Goal: Information Seeking & Learning: Learn about a topic

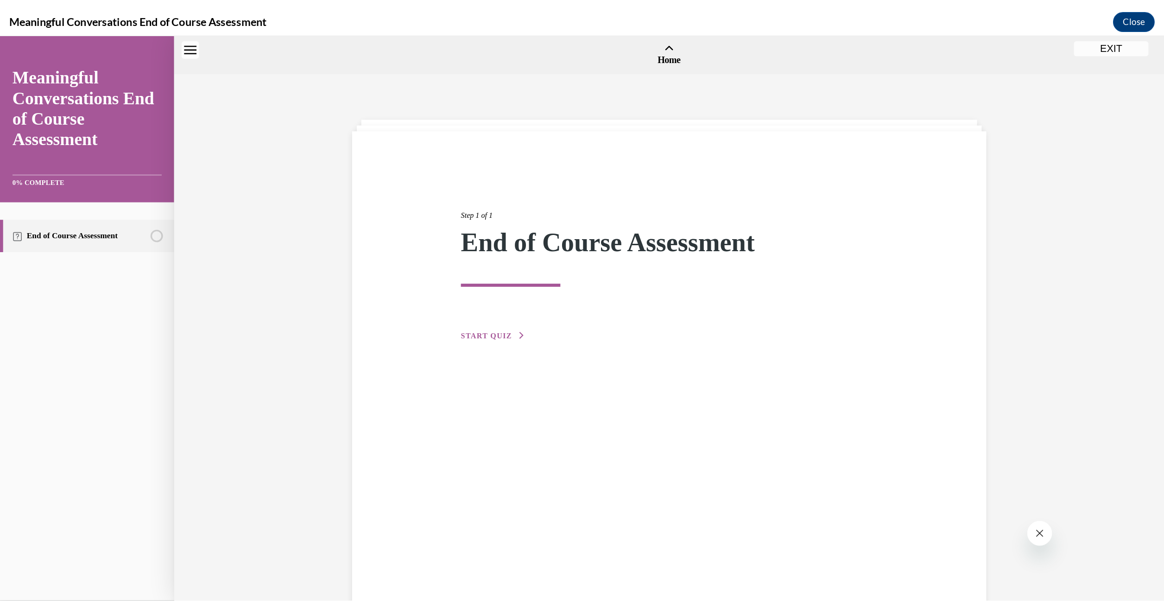
scroll to position [29, 0]
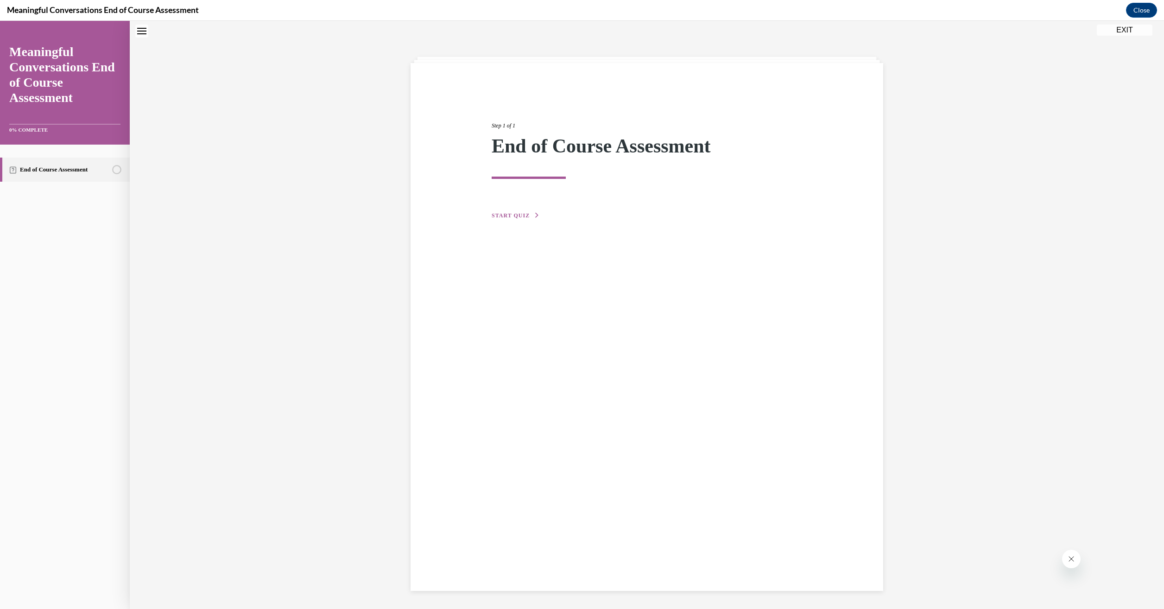
click at [518, 216] on span "START QUIZ" at bounding box center [511, 215] width 38 height 6
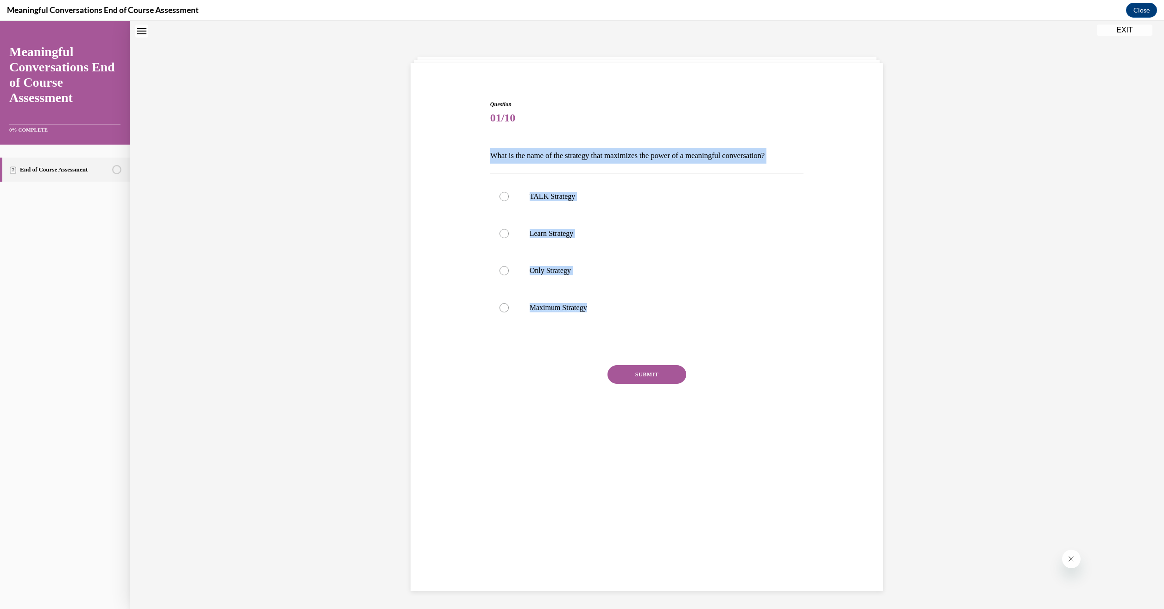
drag, startPoint x: 591, startPoint y: 308, endPoint x: 487, endPoint y: 159, distance: 181.7
click at [490, 159] on div "Question 01/10 What is the name of the strategy that maximizes the power of a m…" at bounding box center [647, 270] width 314 height 341
drag, startPoint x: 487, startPoint y: 159, endPoint x: 548, endPoint y: 160, distance: 61.2
copy div "What is the name of the strategy that maximizes the power of a meaningful conve…"
click at [503, 194] on div at bounding box center [504, 196] width 9 height 9
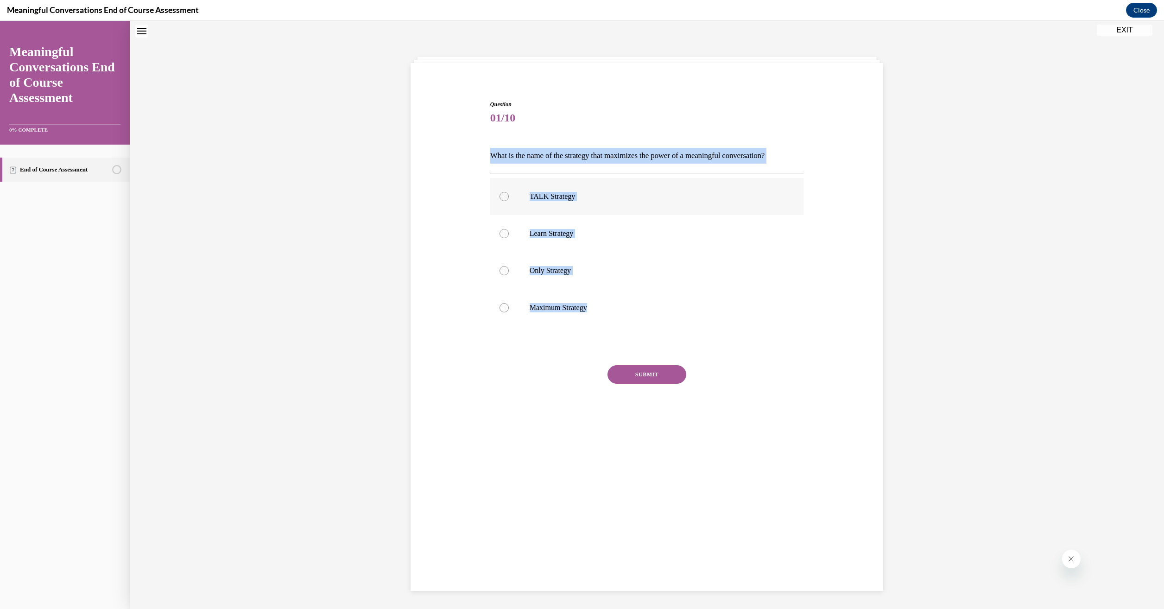
click at [503, 194] on input "TALK Strategy" at bounding box center [504, 196] width 9 height 9
radio input "true"
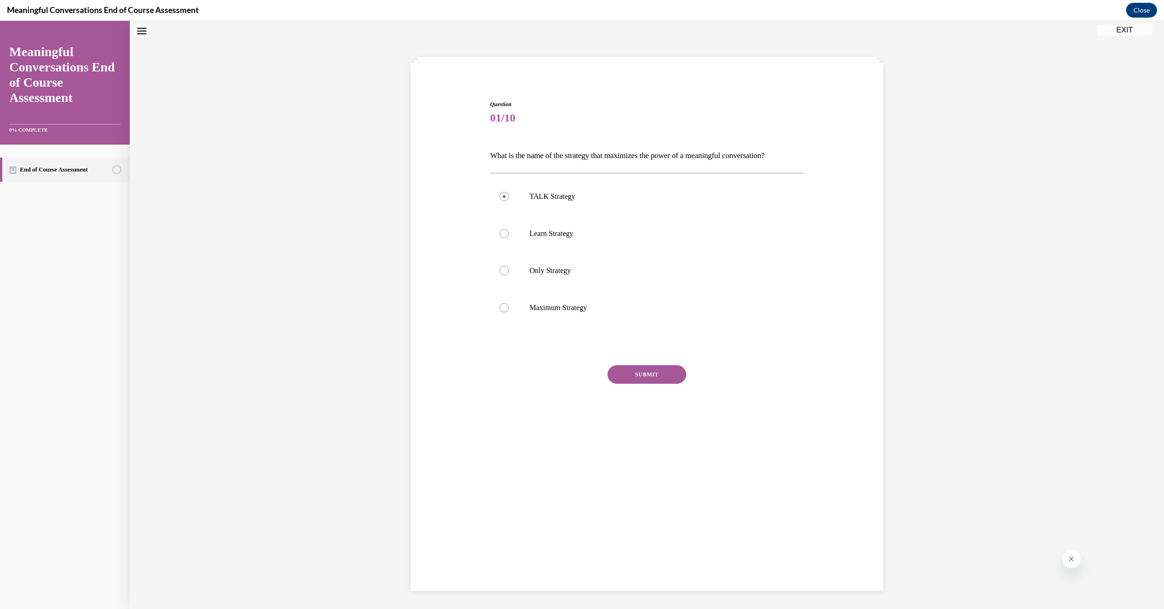
click at [639, 373] on button "SUBMIT" at bounding box center [647, 374] width 79 height 19
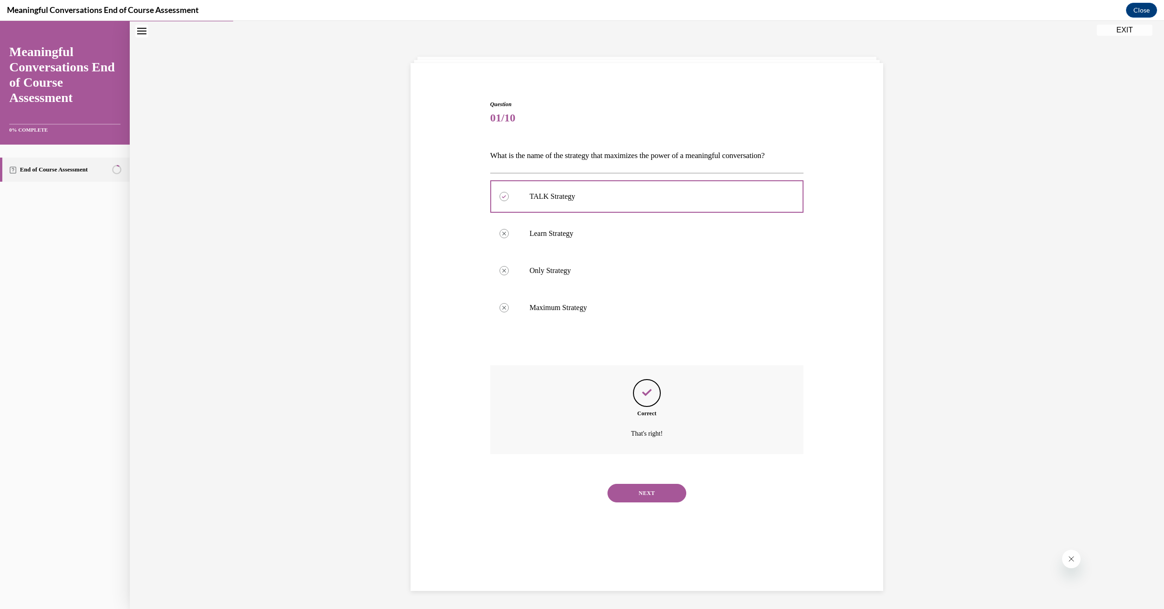
scroll to position [29, 0]
click at [657, 495] on button "NEXT" at bounding box center [647, 492] width 79 height 19
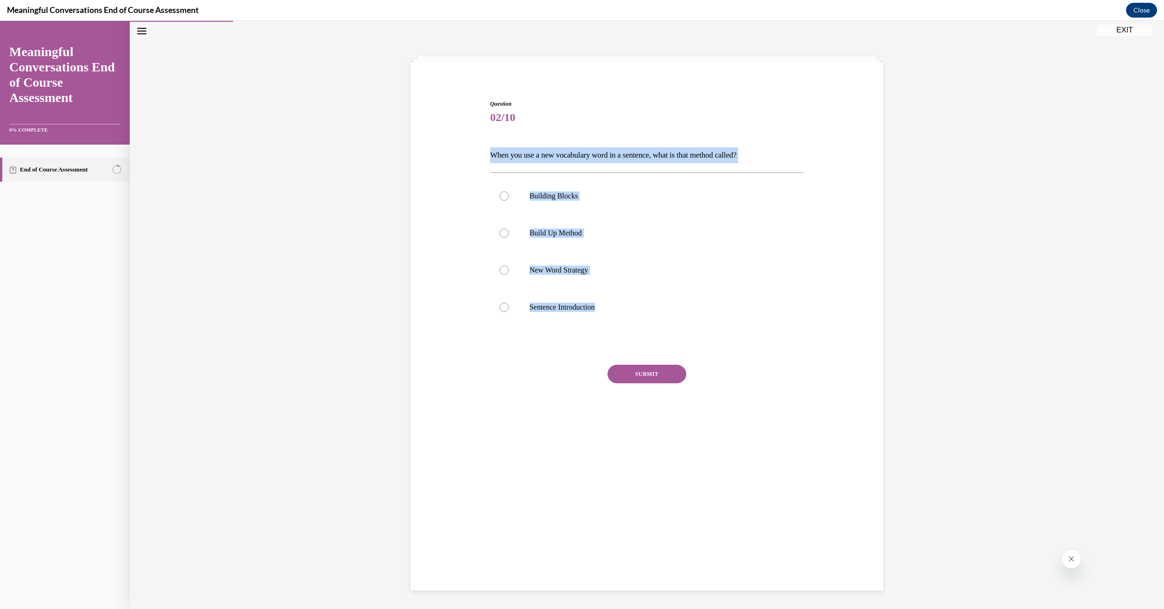
drag, startPoint x: 604, startPoint y: 306, endPoint x: 487, endPoint y: 156, distance: 190.2
click at [490, 156] on div "Question 02/10 When you use a new vocabulary word in a sentence, what is that m…" at bounding box center [647, 270] width 314 height 341
drag, startPoint x: 487, startPoint y: 156, endPoint x: 536, endPoint y: 157, distance: 49.1
copy div "When you use a new vocabulary word in a sentence, what is that method called? B…"
drag, startPoint x: 502, startPoint y: 230, endPoint x: 515, endPoint y: 243, distance: 18.0
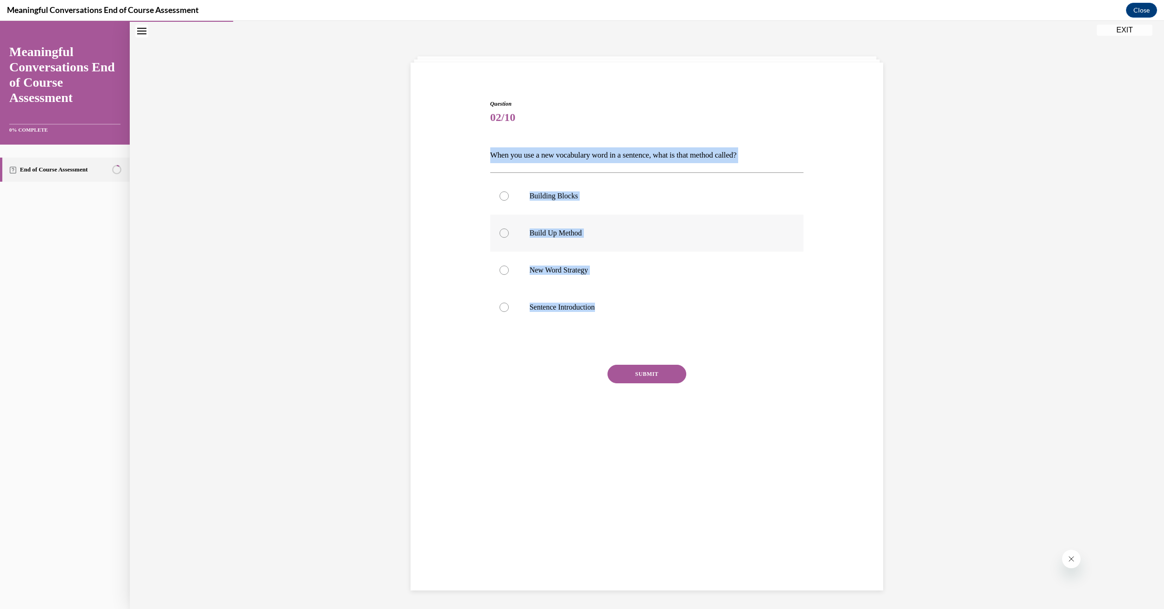
click at [502, 230] on div at bounding box center [504, 232] width 9 height 9
click at [502, 230] on input "Build Up Method" at bounding box center [504, 232] width 9 height 9
radio input "true"
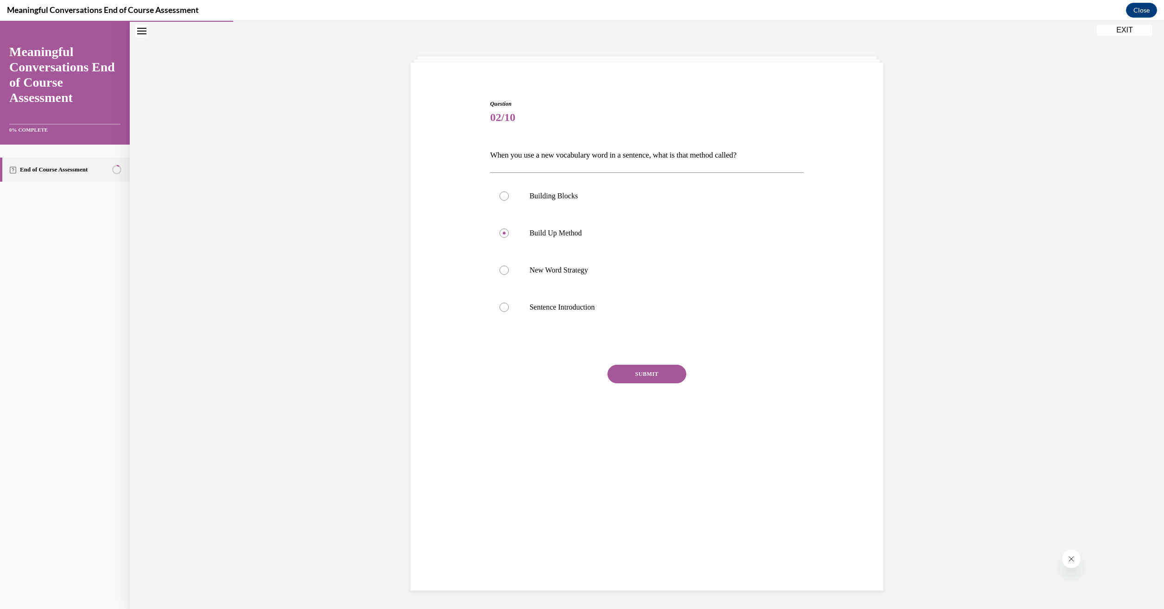
click at [620, 378] on button "SUBMIT" at bounding box center [647, 374] width 79 height 19
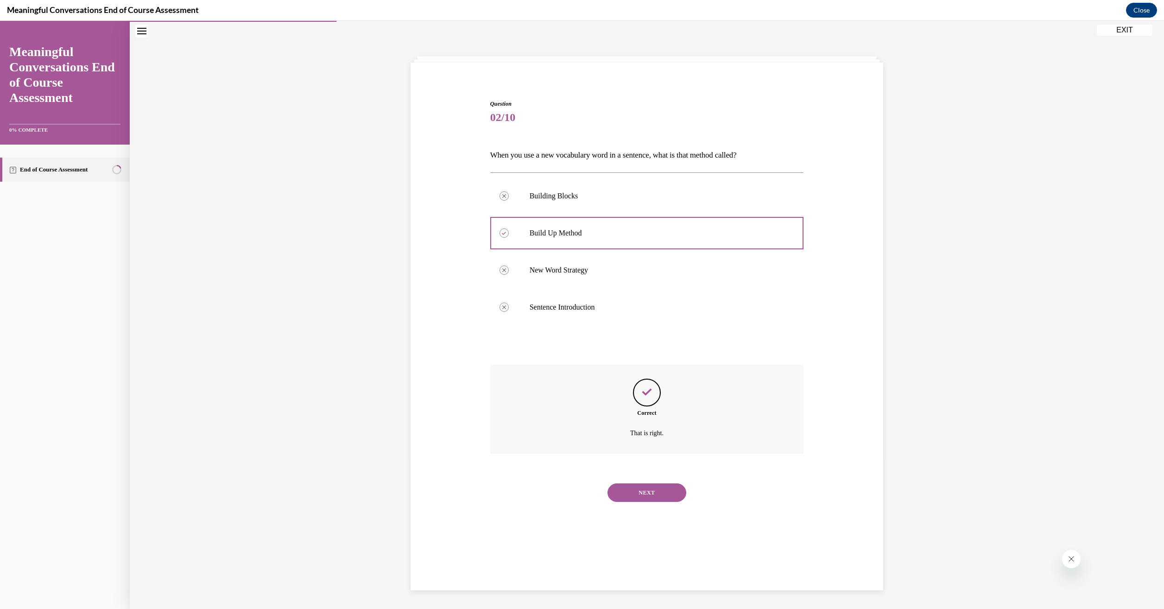
click at [656, 493] on button "NEXT" at bounding box center [647, 492] width 79 height 19
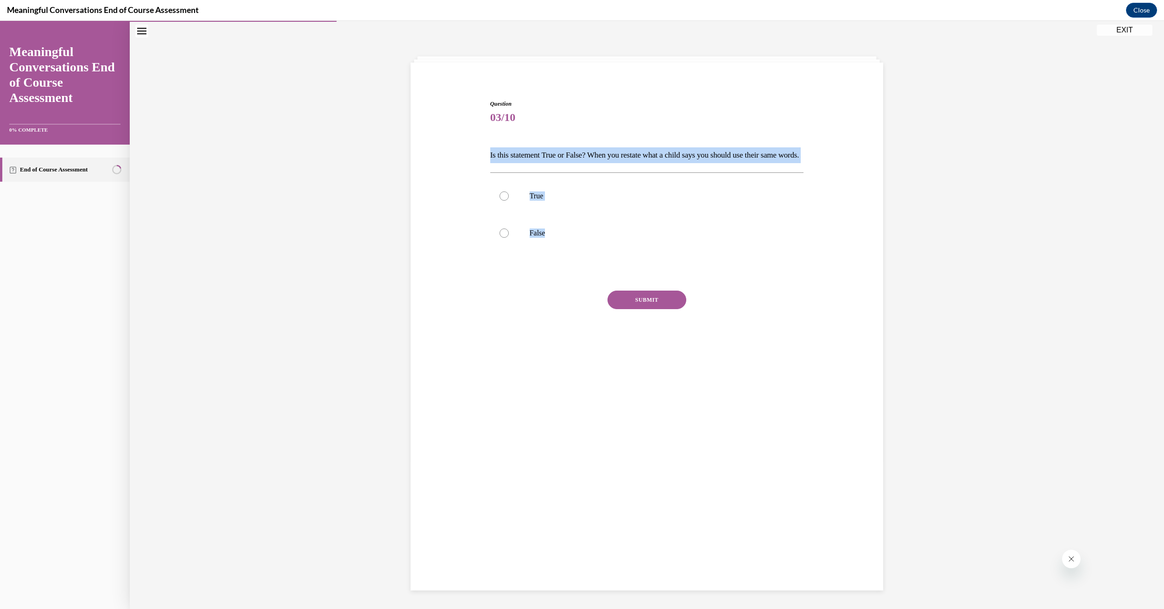
drag, startPoint x: 553, startPoint y: 252, endPoint x: 485, endPoint y: 160, distance: 114.0
click at [488, 160] on div "Question 03/10 Is this statement True or False? When you restate what a child s…" at bounding box center [647, 226] width 318 height 281
drag, startPoint x: 485, startPoint y: 160, endPoint x: 528, endPoint y: 156, distance: 43.3
copy div "Is this statement True or False? When you restate what a child says you should …"
click at [501, 238] on div at bounding box center [504, 232] width 9 height 9
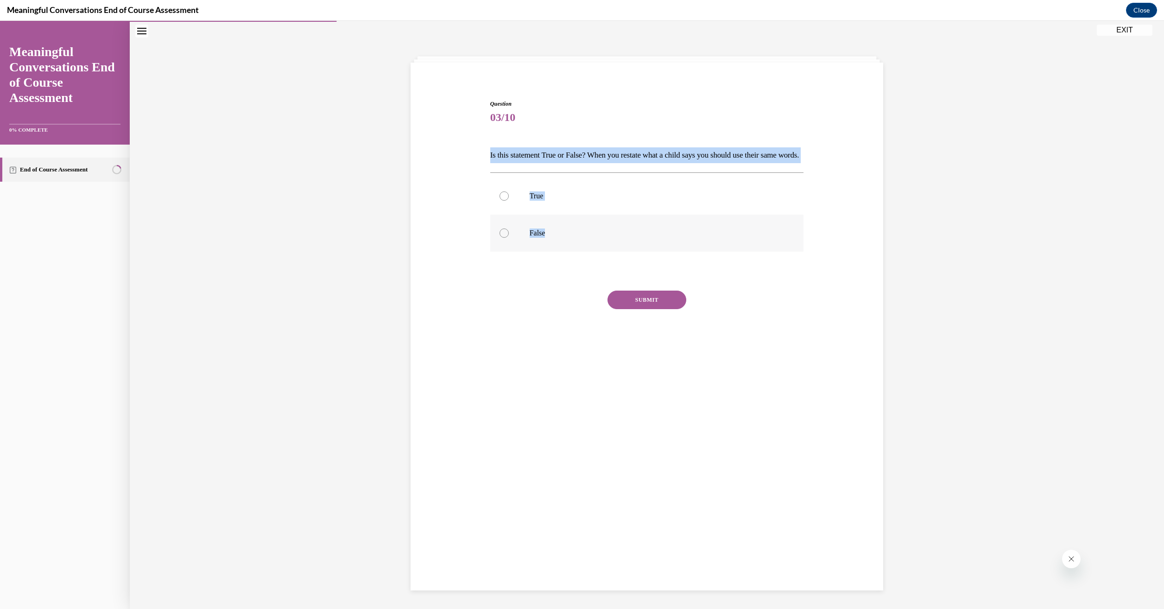
click at [501, 238] on input "False" at bounding box center [504, 232] width 9 height 9
radio input "true"
click at [667, 309] on button "SUBMIT" at bounding box center [647, 300] width 79 height 19
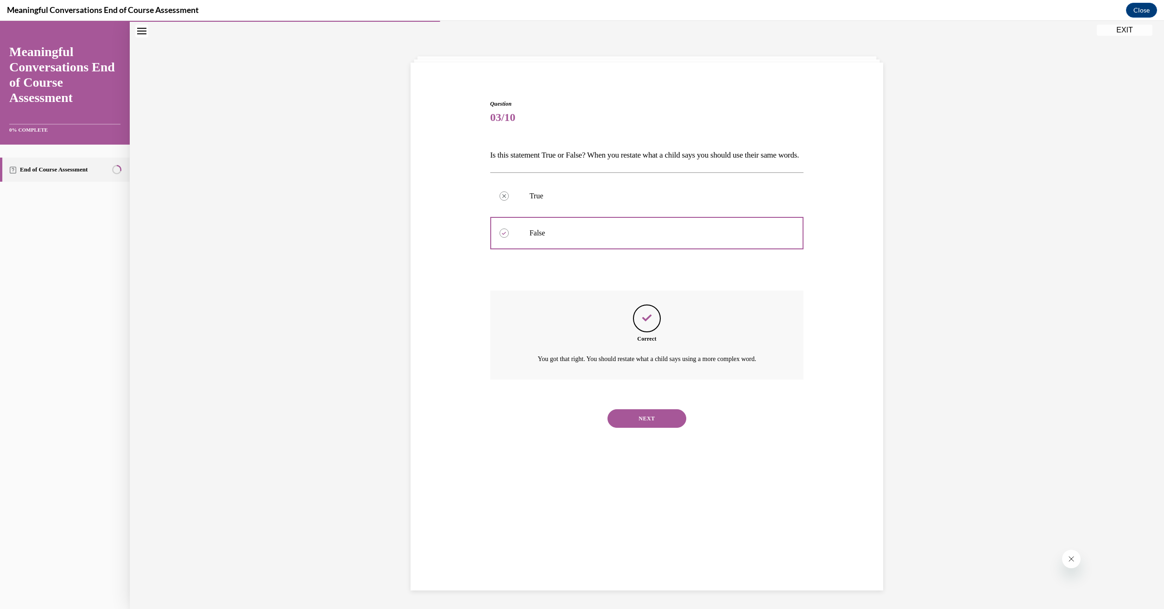
click at [642, 428] on button "NEXT" at bounding box center [647, 418] width 79 height 19
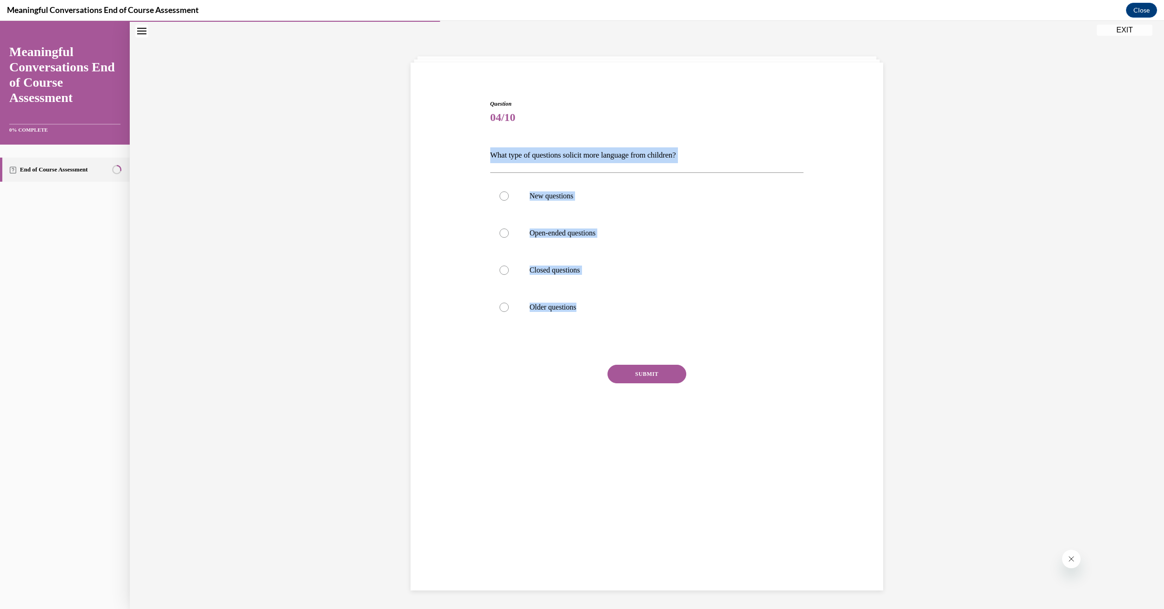
drag, startPoint x: 582, startPoint y: 304, endPoint x: 488, endPoint y: 159, distance: 172.2
click at [490, 159] on div "Question 04/10 What type of questions solicit more language from children? New …" at bounding box center [647, 270] width 314 height 341
drag, startPoint x: 488, startPoint y: 159, endPoint x: 524, endPoint y: 159, distance: 35.7
copy div "What type of questions solicit more language from children? New questions Open-…"
drag, startPoint x: 496, startPoint y: 233, endPoint x: 512, endPoint y: 248, distance: 22.6
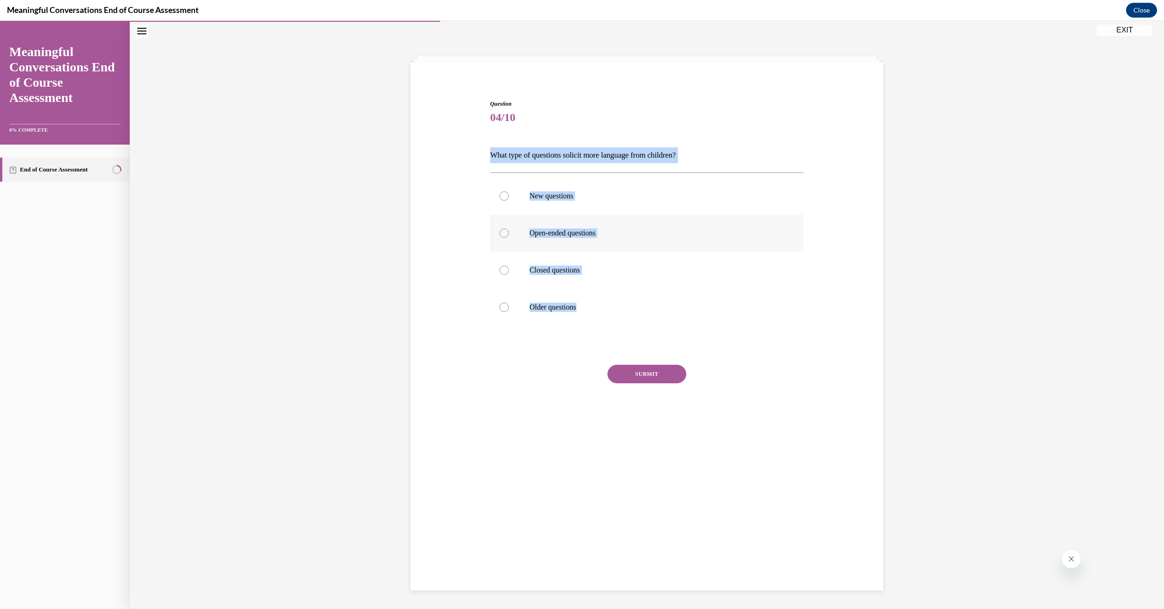
click at [500, 233] on div at bounding box center [504, 232] width 9 height 9
click at [500, 233] on input "Open-ended questions" at bounding box center [504, 232] width 9 height 9
radio input "true"
click at [642, 374] on button "SUBMIT" at bounding box center [647, 374] width 79 height 19
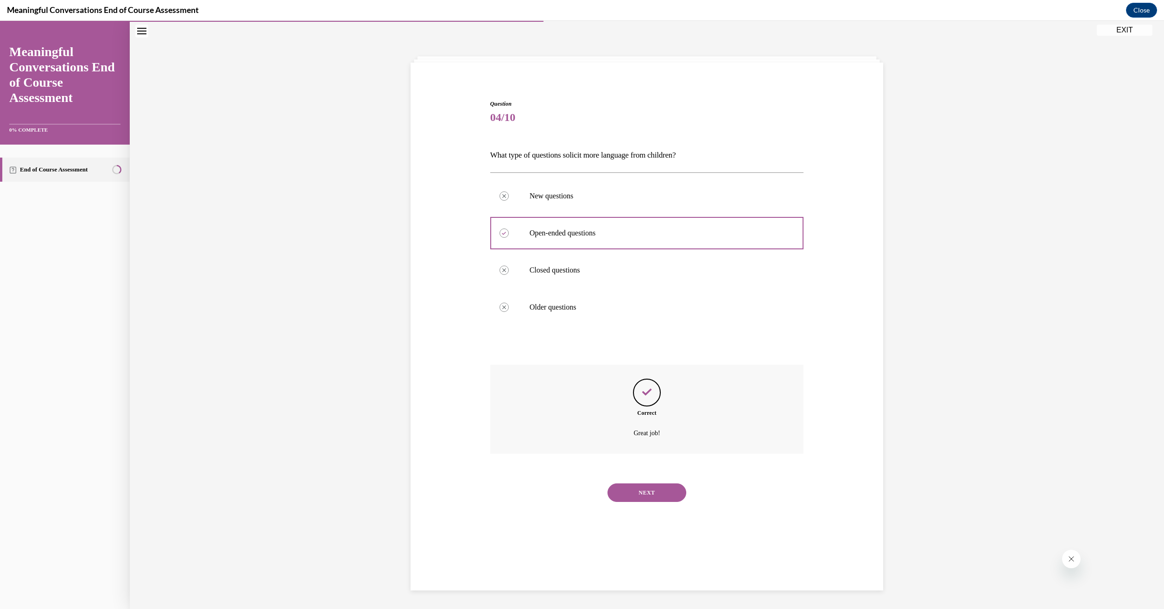
click at [651, 494] on button "NEXT" at bounding box center [647, 492] width 79 height 19
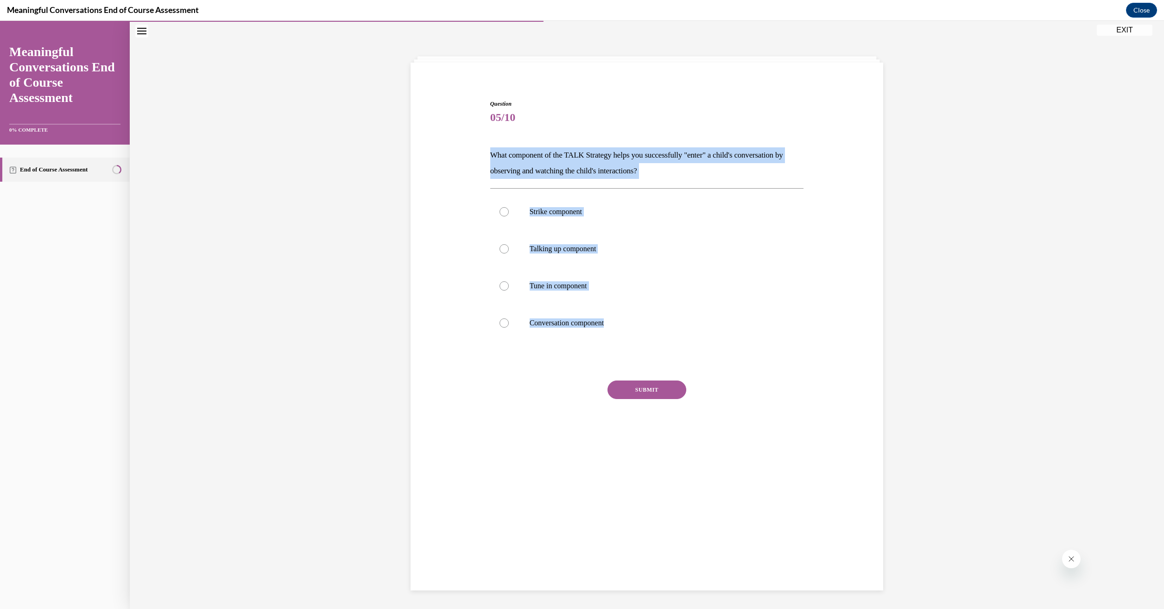
drag, startPoint x: 611, startPoint y: 322, endPoint x: 488, endPoint y: 158, distance: 205.3
click at [490, 158] on div "Question 05/10 What component of the TALK Strategy helps you successfully "ente…" at bounding box center [647, 278] width 314 height 357
drag, startPoint x: 488, startPoint y: 158, endPoint x: 579, endPoint y: 162, distance: 91.4
copy div "What component of the TALK Strategy helps you successfully "enter" a child's co…"
click at [501, 290] on div at bounding box center [504, 285] width 9 height 9
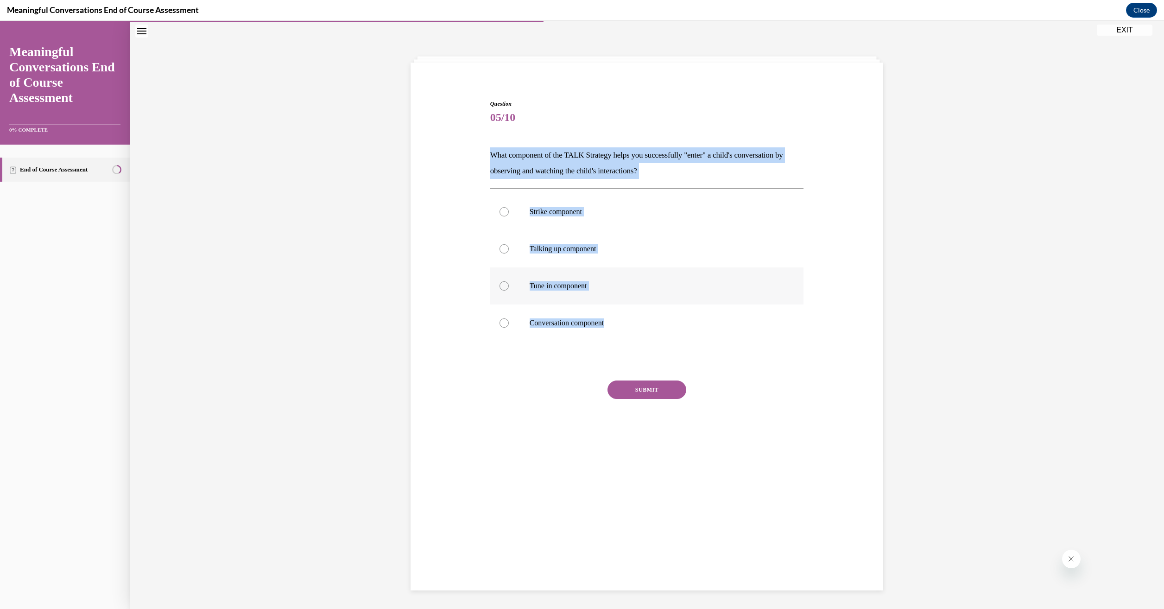
click at [501, 290] on input "Tune in component" at bounding box center [504, 285] width 9 height 9
radio input "true"
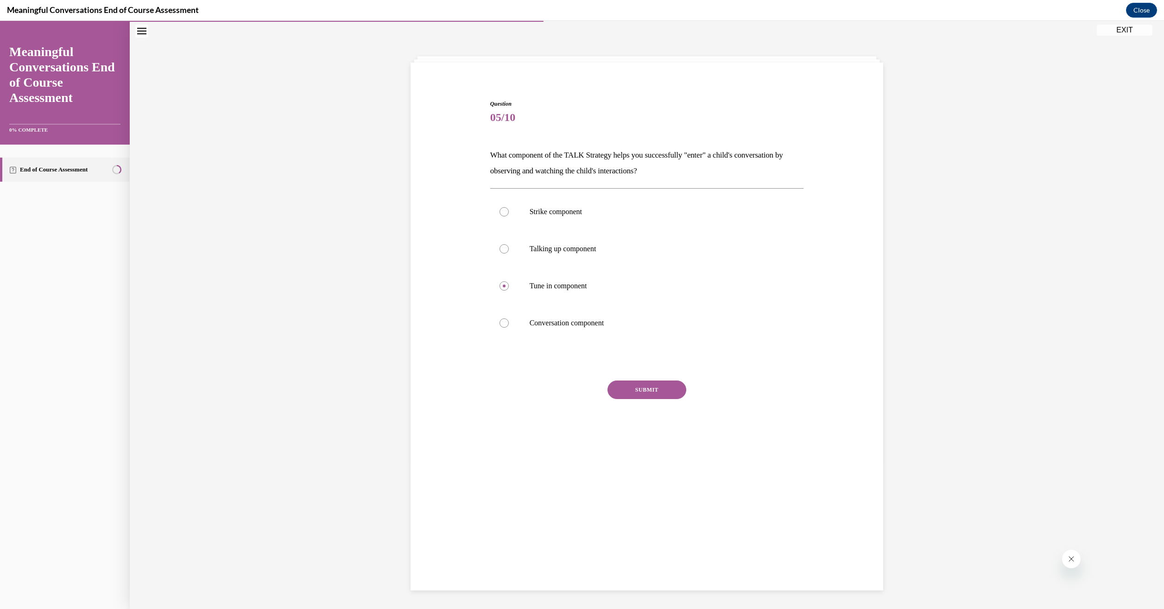
click at [659, 393] on button "SUBMIT" at bounding box center [647, 389] width 79 height 19
drag, startPoint x: 648, startPoint y: 513, endPoint x: 648, endPoint y: 493, distance: 20.9
click at [648, 512] on button "NEXT" at bounding box center [647, 508] width 79 height 19
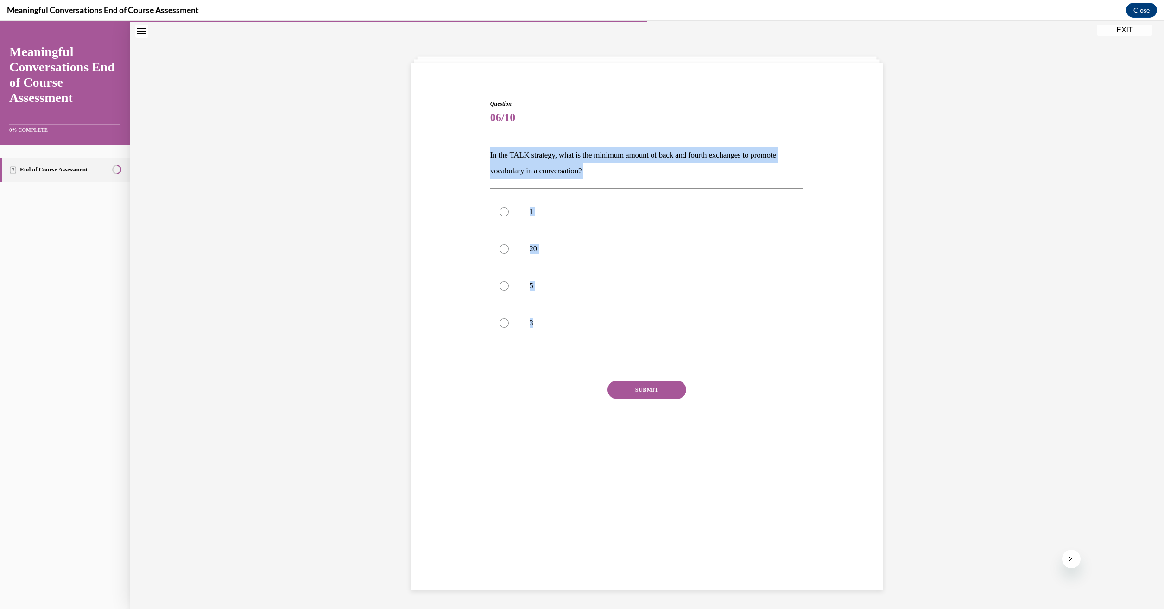
drag, startPoint x: 534, startPoint y: 326, endPoint x: 487, endPoint y: 156, distance: 176.5
click at [490, 156] on div "Question 06/10 In the TALK strategy, what is the minimum amount of back and fou…" at bounding box center [647, 278] width 314 height 357
drag, startPoint x: 487, startPoint y: 156, endPoint x: 568, endPoint y: 158, distance: 81.1
copy div "In the TALK strategy, what is the minimum amount of back and fourth exchanges t…"
click at [500, 287] on div at bounding box center [504, 285] width 9 height 9
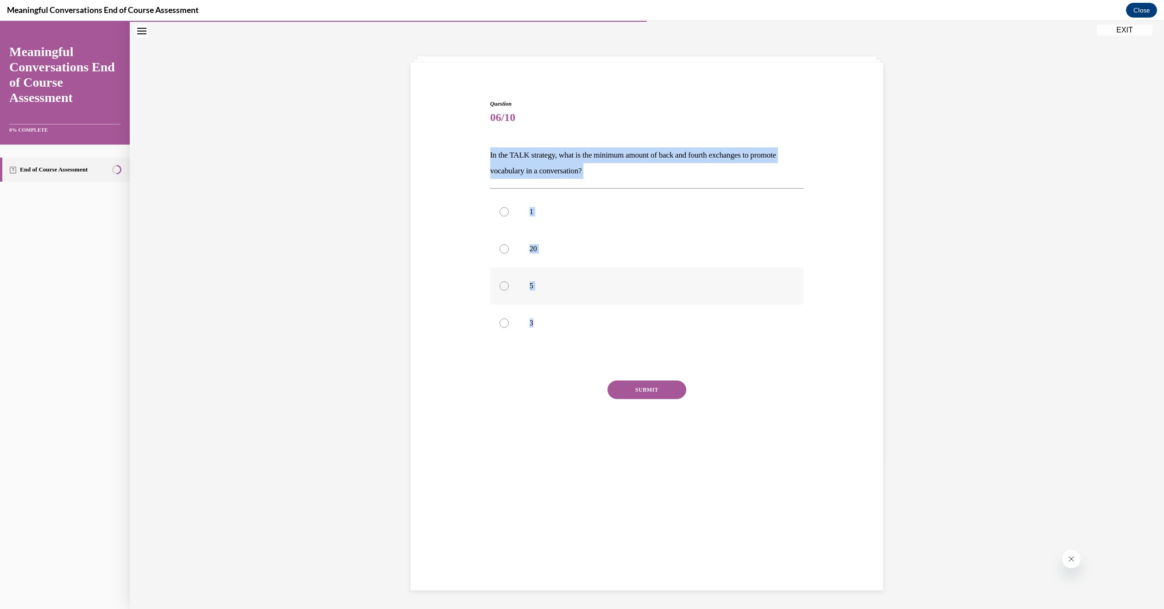
click at [500, 287] on input "5" at bounding box center [504, 285] width 9 height 9
radio input "true"
click at [641, 387] on button "SUBMIT" at bounding box center [647, 389] width 79 height 19
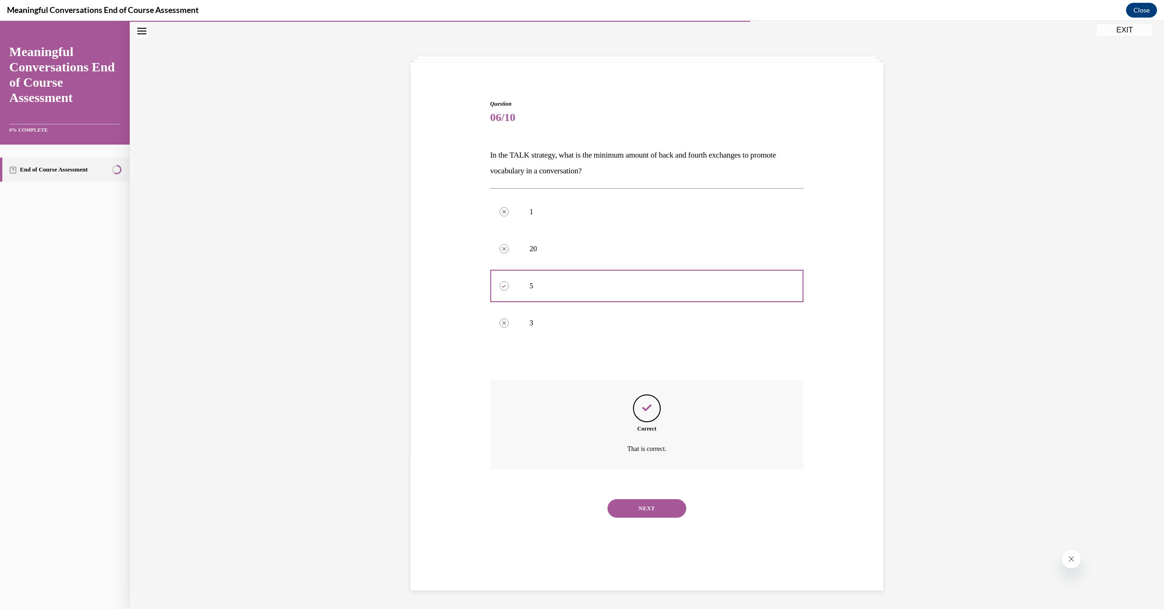
click at [652, 506] on button "NEXT" at bounding box center [647, 508] width 79 height 19
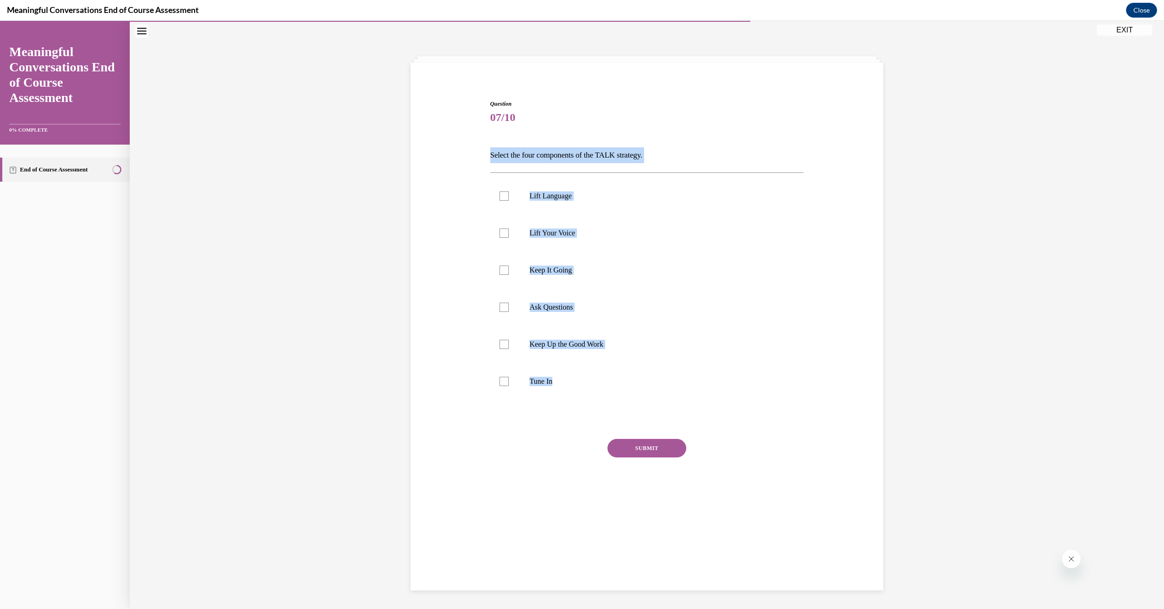
drag, startPoint x: 558, startPoint y: 383, endPoint x: 488, endPoint y: 158, distance: 235.5
click at [490, 158] on div "Question 07/10 Select the four components of the TALK strategy. Lift Language L…" at bounding box center [647, 307] width 314 height 415
drag, startPoint x: 488, startPoint y: 158, endPoint x: 522, endPoint y: 158, distance: 33.8
copy div "Select the four components of the TALK strategy. Lift Language Lift Your Voice …"
click at [501, 380] on div at bounding box center [504, 381] width 9 height 9
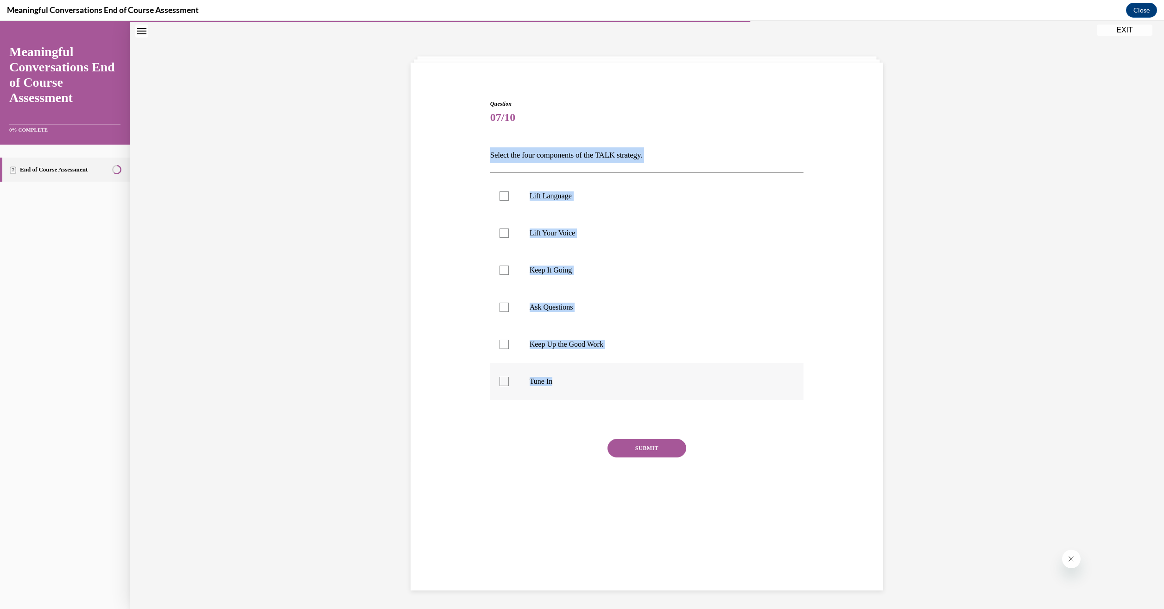
click at [501, 380] on input "Tune In" at bounding box center [504, 381] width 9 height 9
checkbox input "true"
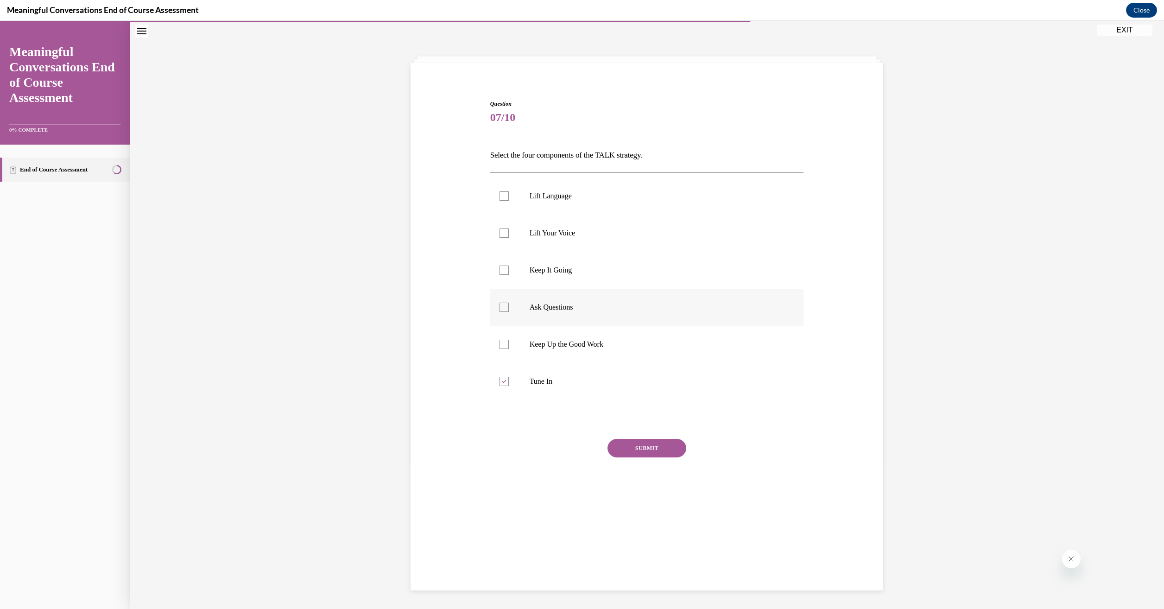
click at [500, 308] on div at bounding box center [504, 307] width 9 height 9
click at [500, 308] on input "Ask Questions" at bounding box center [504, 307] width 9 height 9
checkbox input "true"
click at [500, 196] on div at bounding box center [504, 195] width 9 height 9
click at [500, 196] on input "Lift Language" at bounding box center [504, 195] width 9 height 9
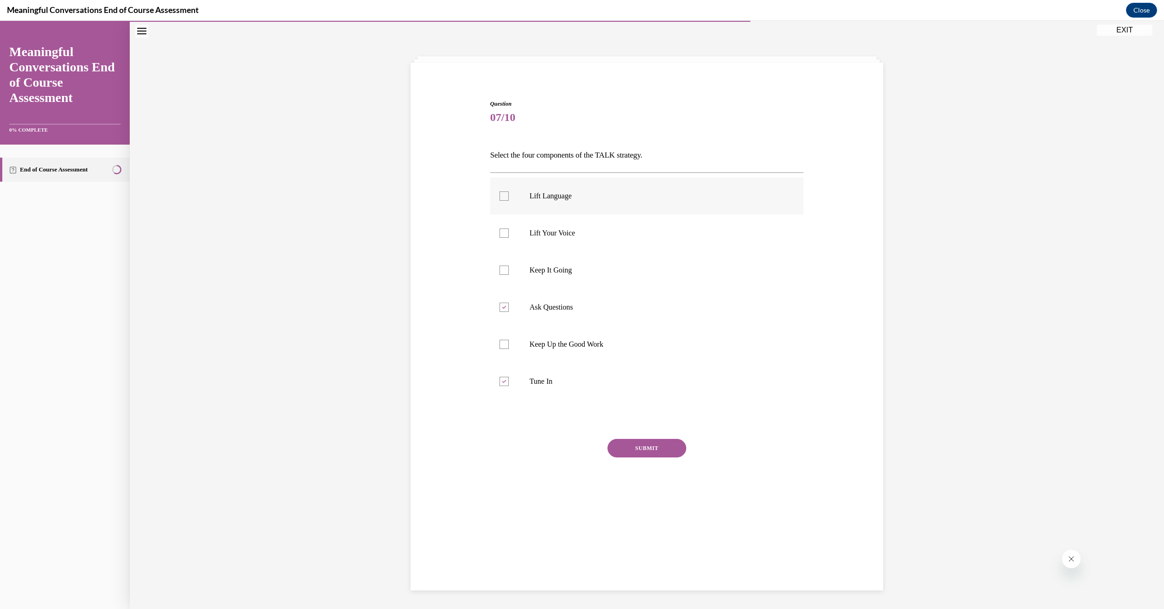
checkbox input "true"
click at [501, 270] on div at bounding box center [504, 270] width 9 height 9
click at [501, 270] on input "Keep It Going" at bounding box center [504, 270] width 9 height 9
checkbox input "true"
click at [640, 446] on button "SUBMIT" at bounding box center [647, 448] width 79 height 19
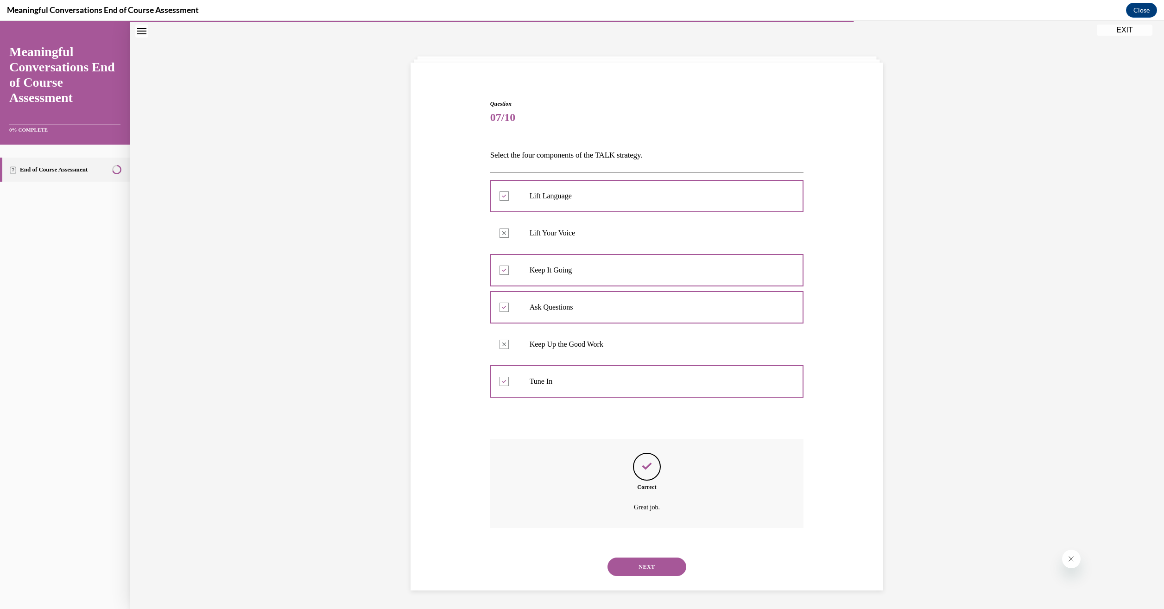
click at [646, 567] on button "NEXT" at bounding box center [647, 566] width 79 height 19
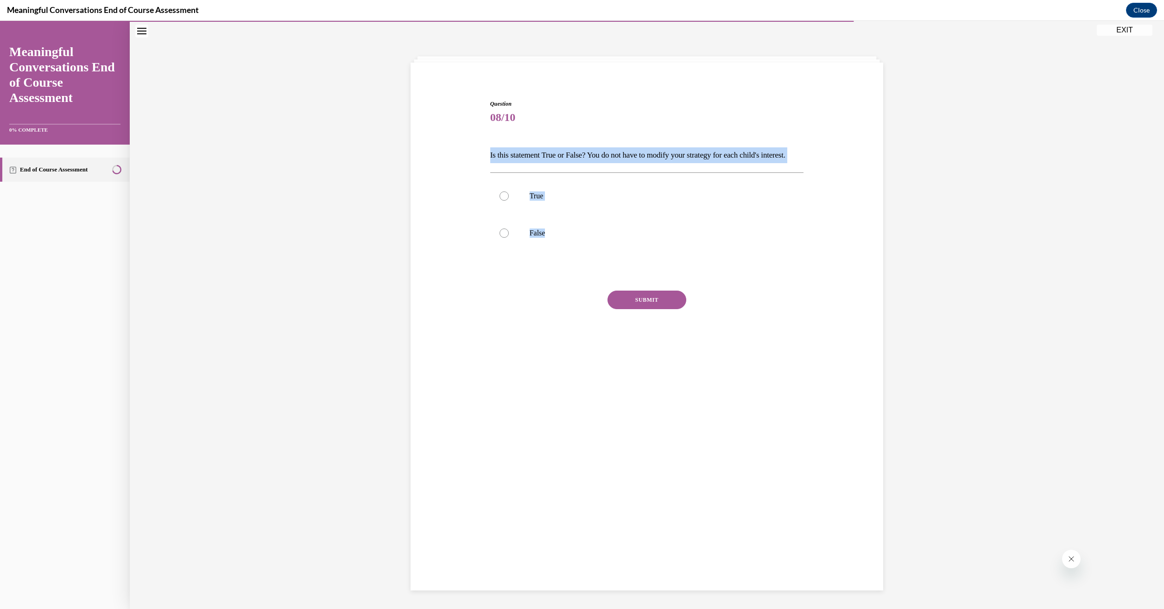
drag, startPoint x: 564, startPoint y: 258, endPoint x: 487, endPoint y: 160, distance: 124.7
click at [490, 160] on div "Question 08/10 Is this statement True or False? You do not have to modify your …" at bounding box center [647, 233] width 314 height 267
drag, startPoint x: 487, startPoint y: 160, endPoint x: 516, endPoint y: 158, distance: 29.7
copy div "Is this statement True or False? You do not have to modify your strategy for ea…"
click at [500, 238] on div at bounding box center [504, 232] width 9 height 9
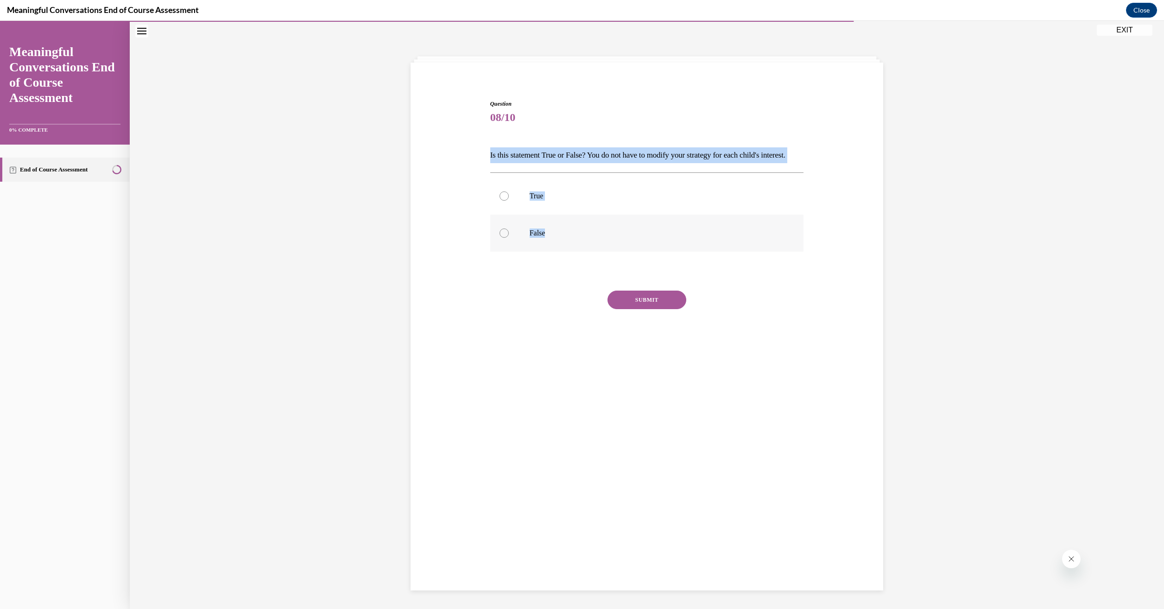
click at [500, 238] on input "False" at bounding box center [504, 232] width 9 height 9
radio input "true"
click at [658, 309] on button "SUBMIT" at bounding box center [647, 300] width 79 height 19
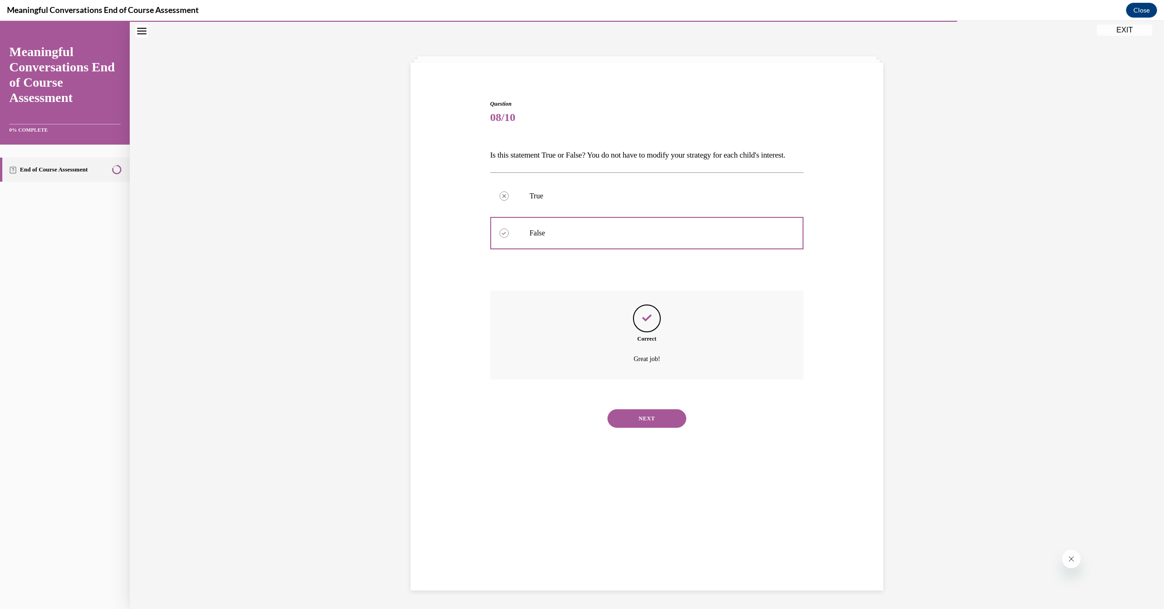
click at [660, 428] on button "NEXT" at bounding box center [647, 418] width 79 height 19
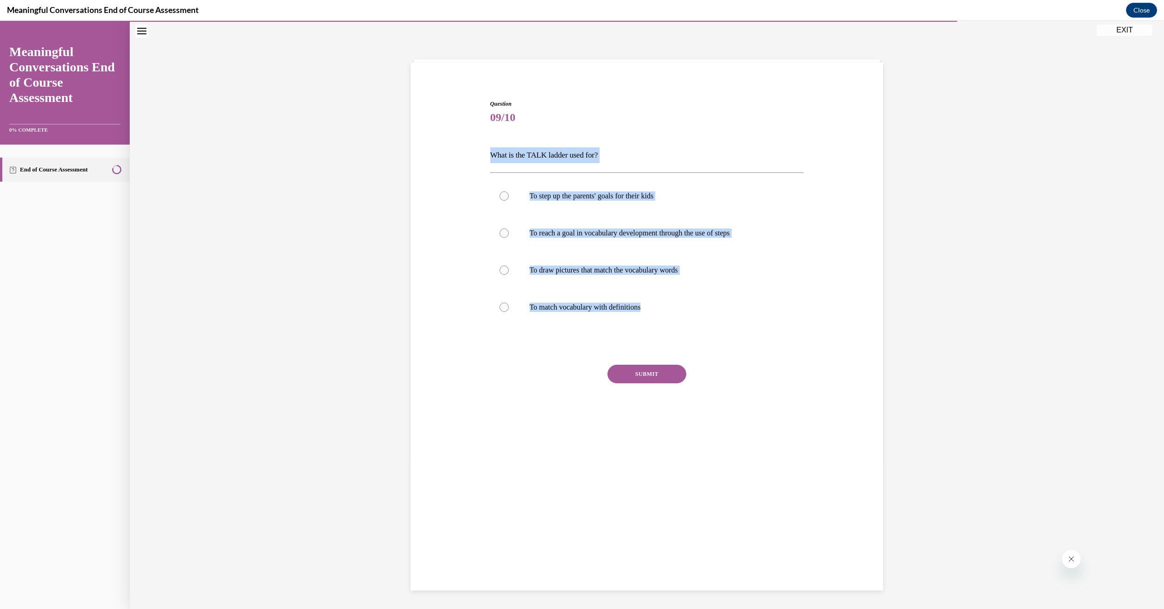
drag, startPoint x: 647, startPoint y: 309, endPoint x: 479, endPoint y: 152, distance: 229.2
click at [479, 152] on div "Question 09/10 What is the TALK ladder used for? To step up the parents' goals …" at bounding box center [646, 256] width 477 height 369
drag, startPoint x: 479, startPoint y: 152, endPoint x: 520, endPoint y: 154, distance: 41.3
copy div "What is the TALK ladder used for? To step up the parents' goals for their kids …"
click at [500, 231] on div at bounding box center [504, 232] width 9 height 9
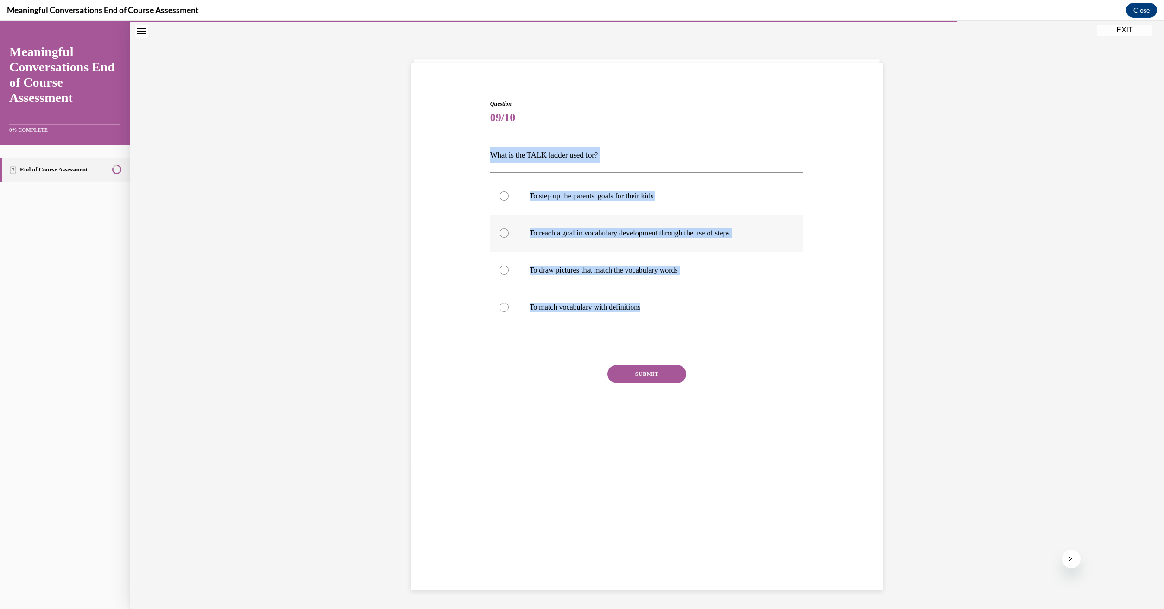
click at [500, 231] on input "To reach a goal in vocabulary development through the use of steps" at bounding box center [504, 232] width 9 height 9
radio input "true"
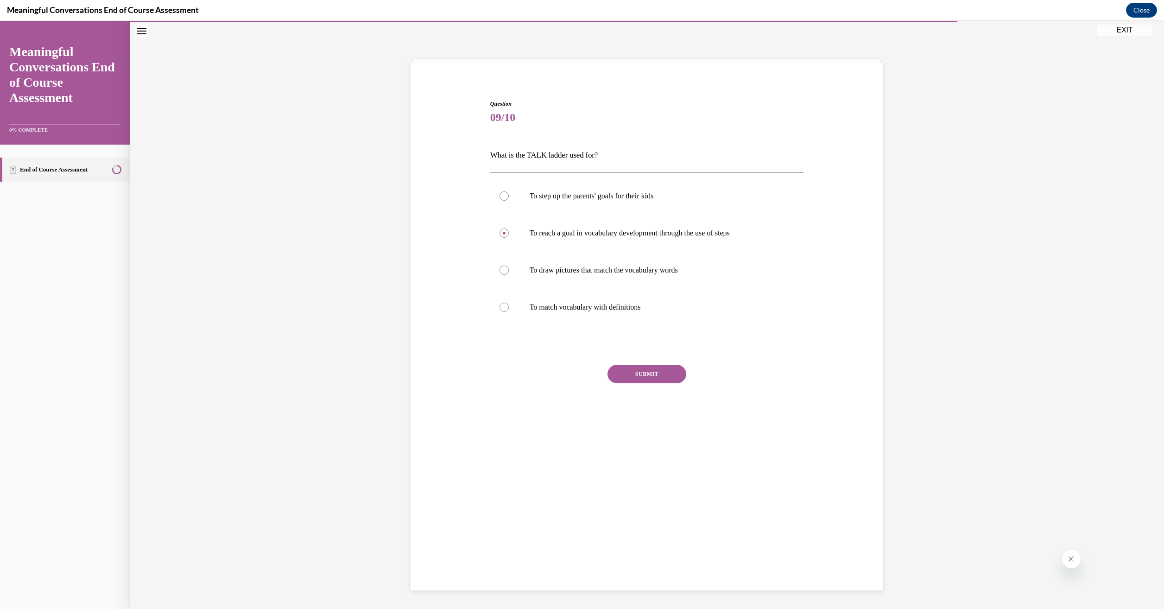
click at [657, 375] on button "SUBMIT" at bounding box center [647, 374] width 79 height 19
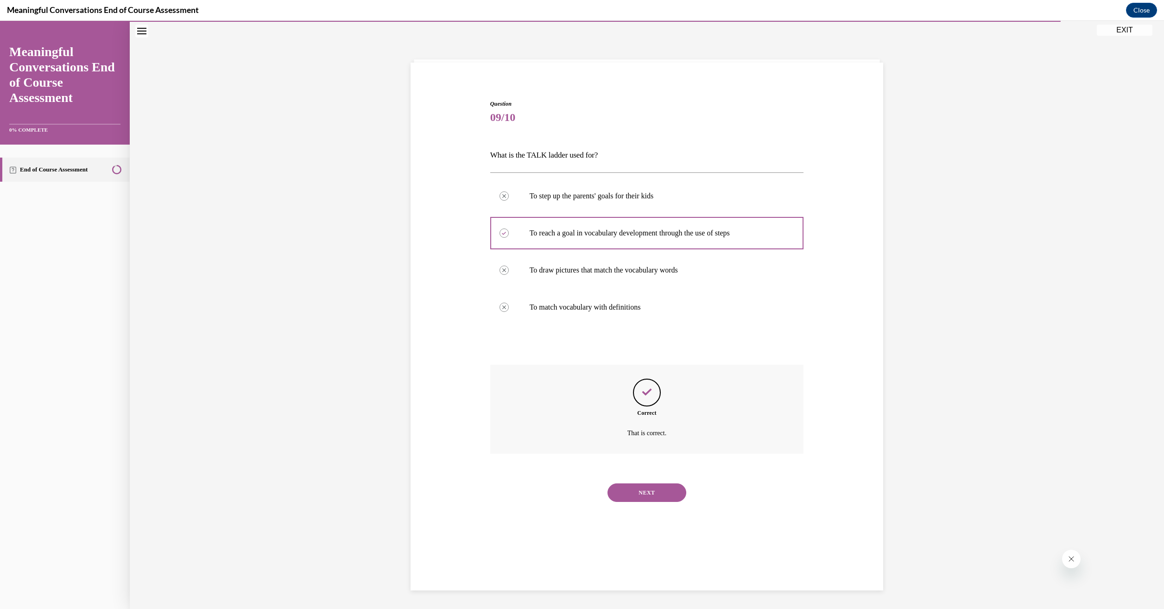
click at [651, 499] on button "NEXT" at bounding box center [647, 492] width 79 height 19
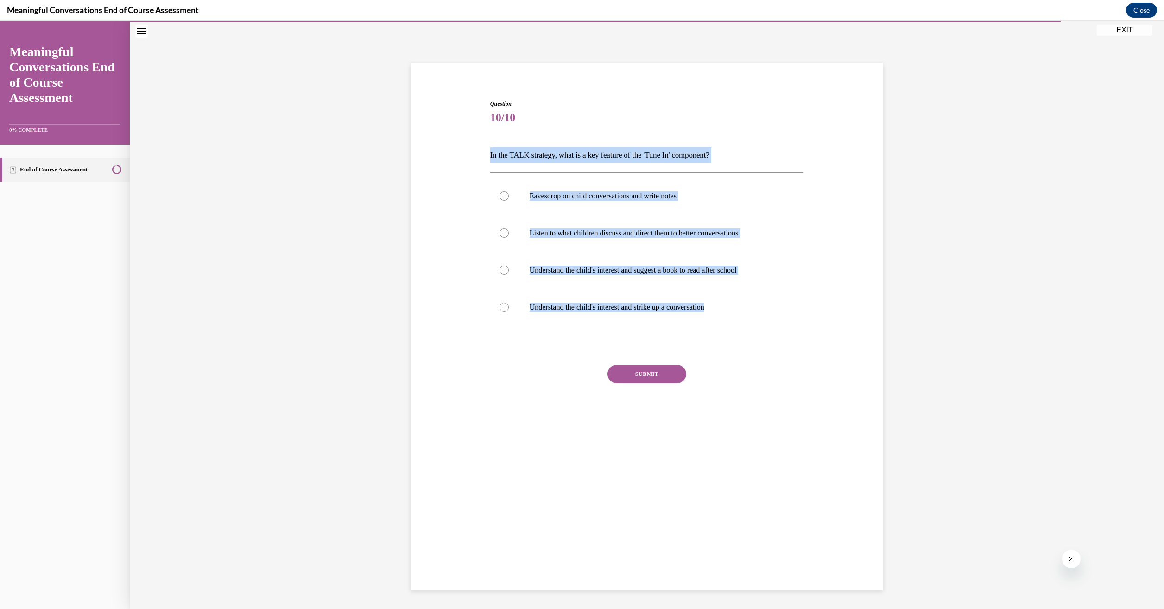
drag, startPoint x: 720, startPoint y: 310, endPoint x: 461, endPoint y: 151, distance: 303.9
click at [461, 151] on div "Question 10/10 In the TALK strategy, what is a key feature of the 'Tune In' com…" at bounding box center [646, 256] width 477 height 369
copy div "In the TALK strategy, what is a key feature of the 'Tune In' component? Eavesdr…"
drag, startPoint x: 500, startPoint y: 308, endPoint x: 515, endPoint y: 314, distance: 16.9
click at [500, 308] on div at bounding box center [504, 307] width 9 height 9
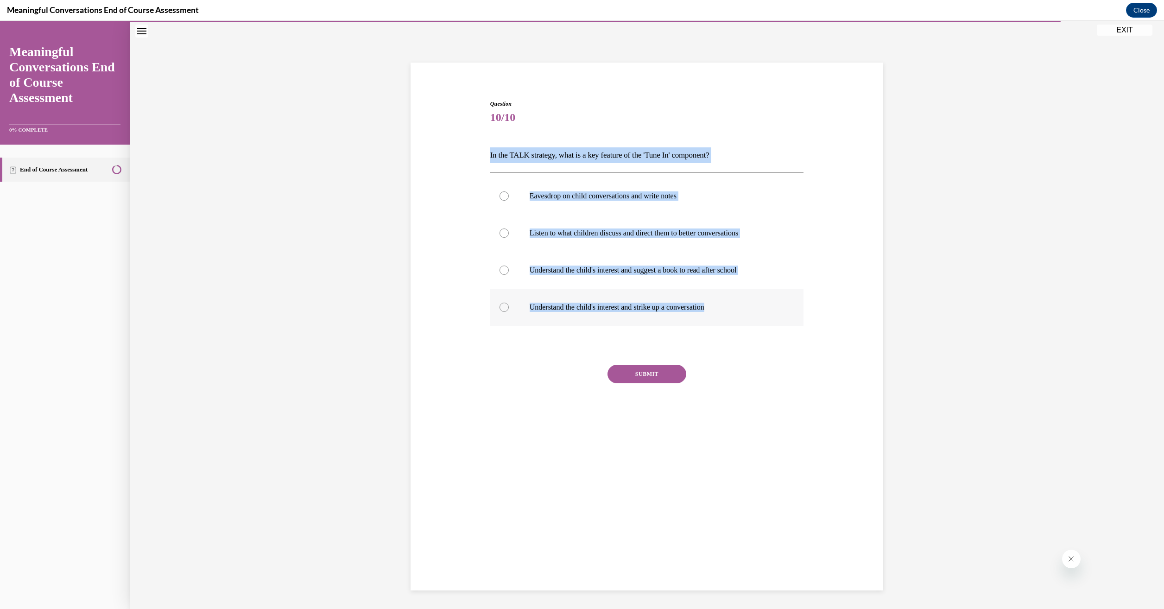
click at [500, 308] on input "Understand the child's interest and strike up a conversation" at bounding box center [504, 307] width 9 height 9
radio input "true"
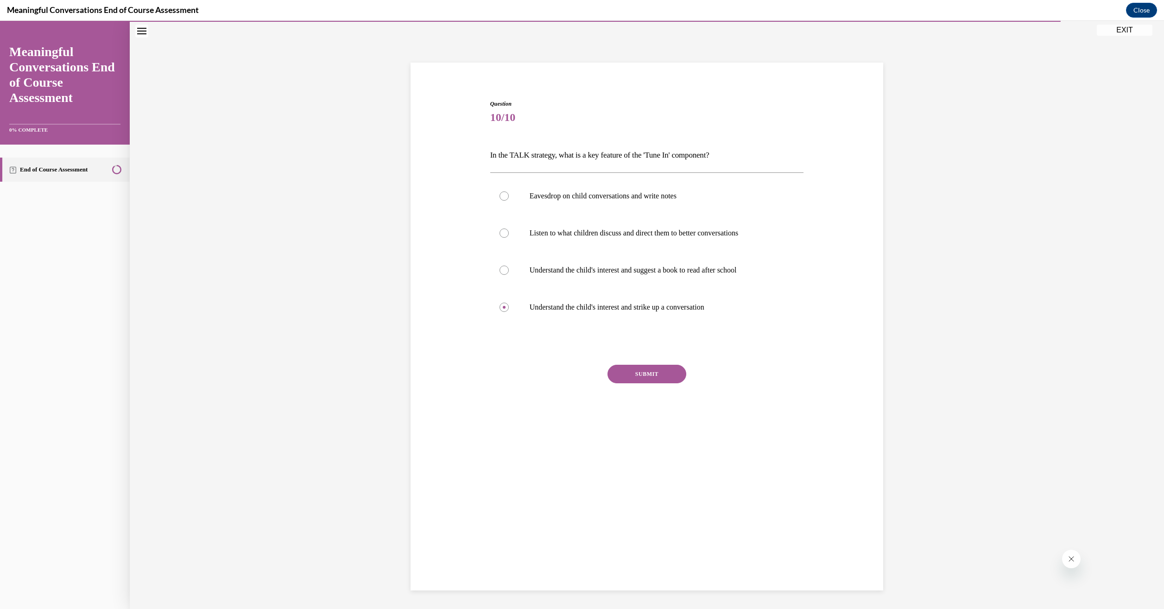
click at [632, 378] on button "SUBMIT" at bounding box center [647, 374] width 79 height 19
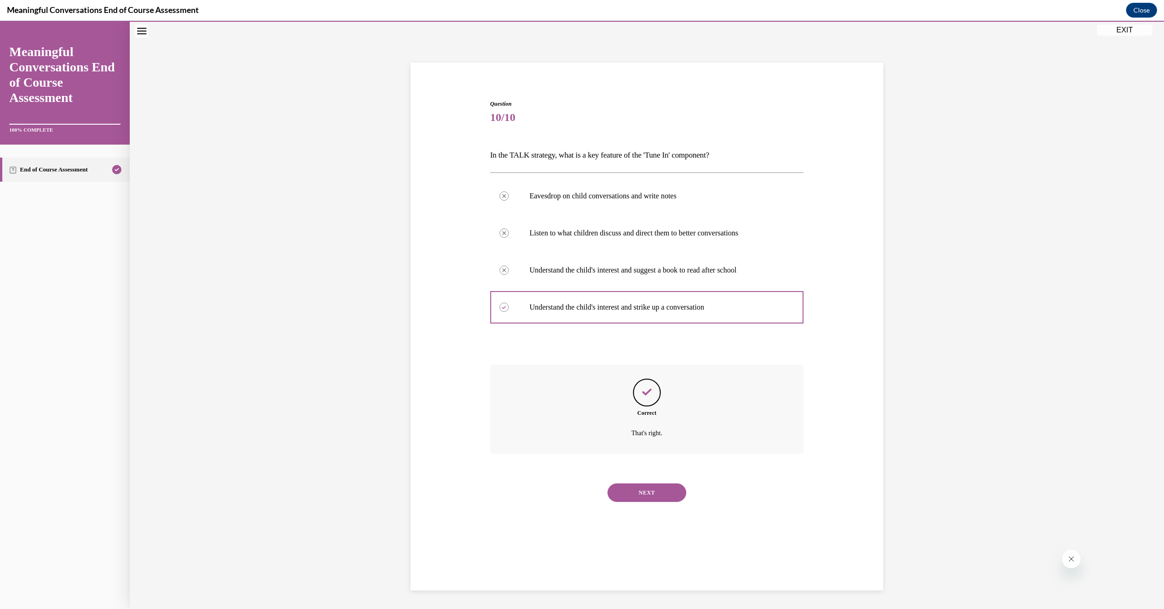
click at [662, 500] on button "NEXT" at bounding box center [647, 492] width 79 height 19
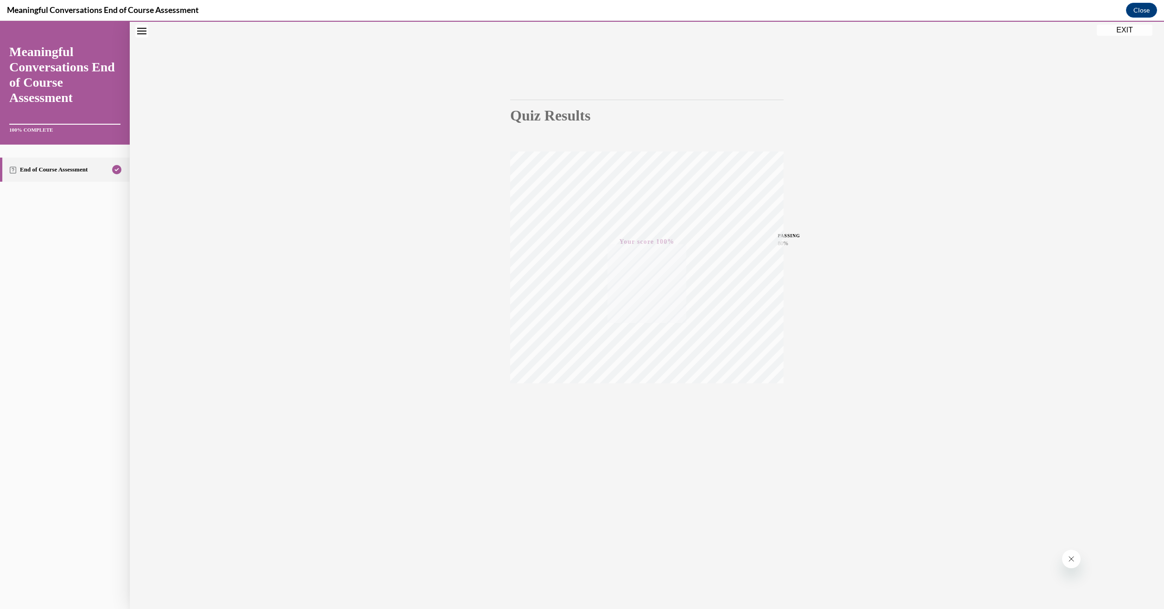
click at [1129, 32] on button "EXIT" at bounding box center [1125, 30] width 56 height 11
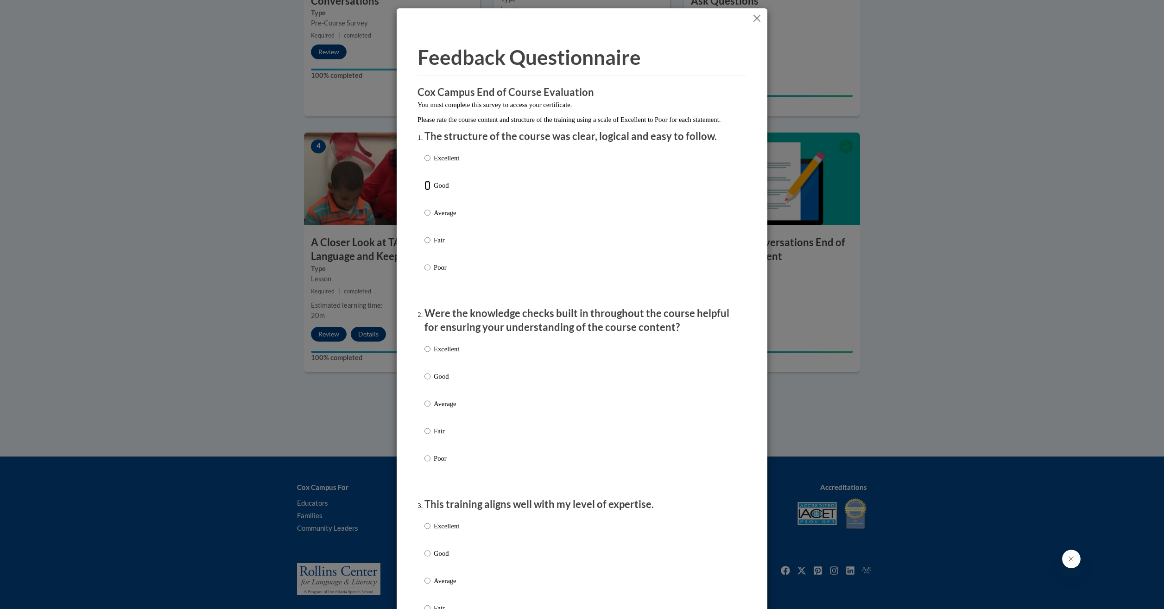
click at [424, 190] on input "Good" at bounding box center [427, 185] width 6 height 10
radio input "true"
click at [424, 381] on input "Good" at bounding box center [427, 376] width 6 height 10
radio input "true"
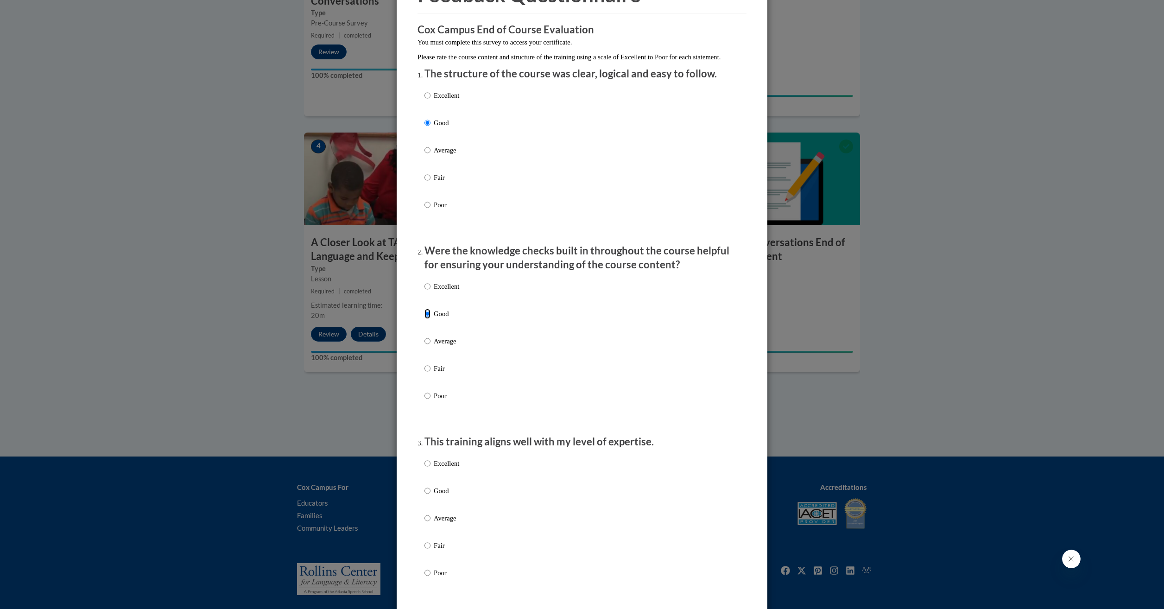
scroll to position [139, 0]
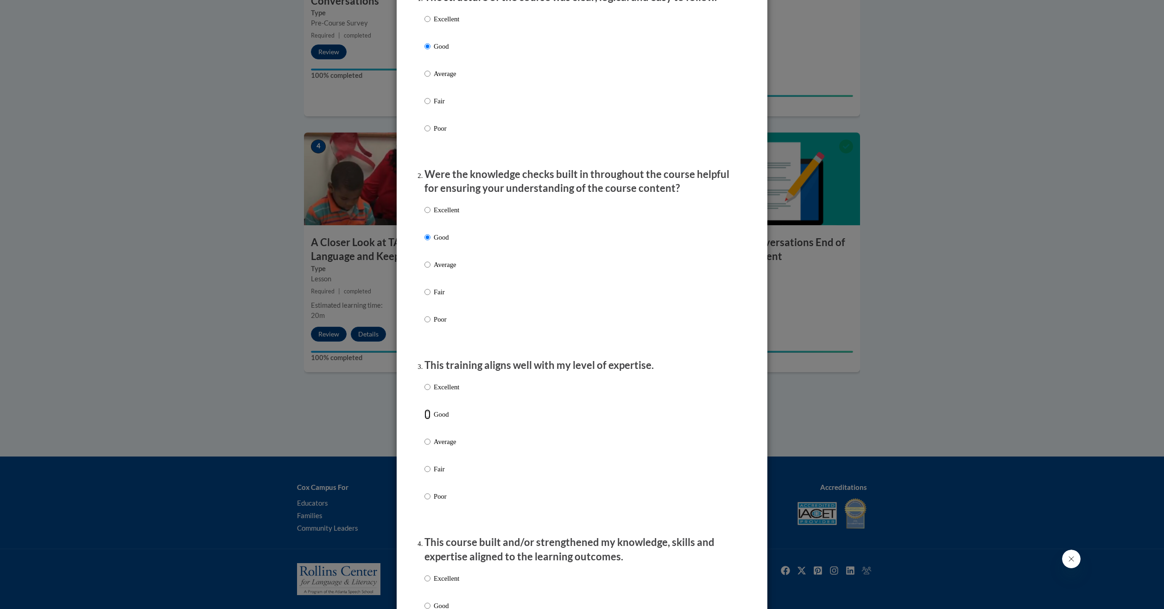
click at [426, 419] on input "Good" at bounding box center [427, 414] width 6 height 10
radio input "true"
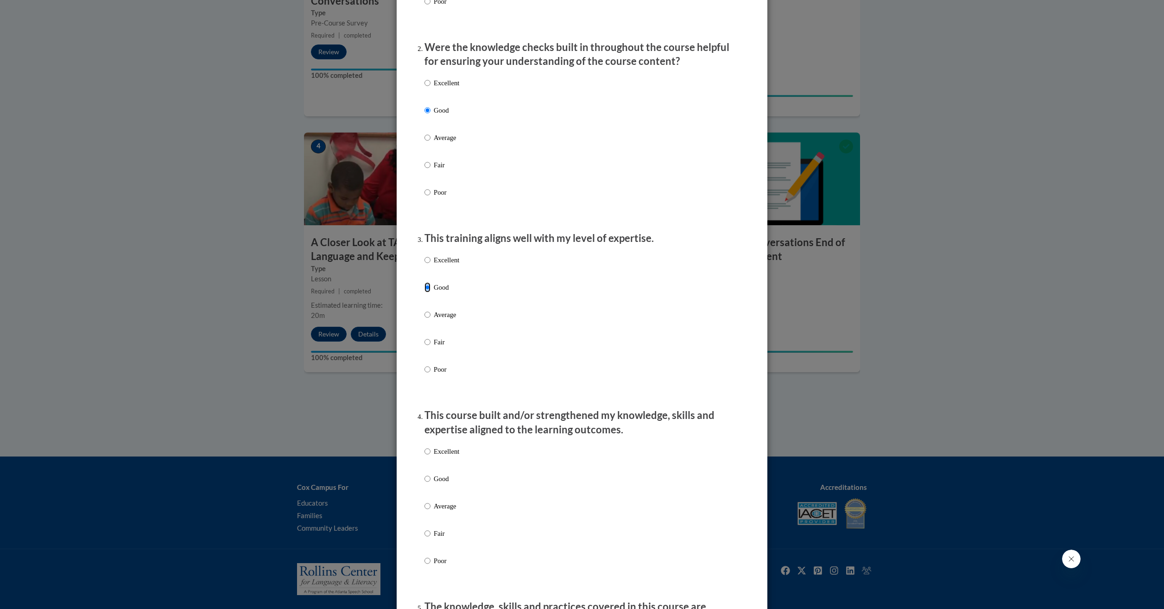
scroll to position [324, 0]
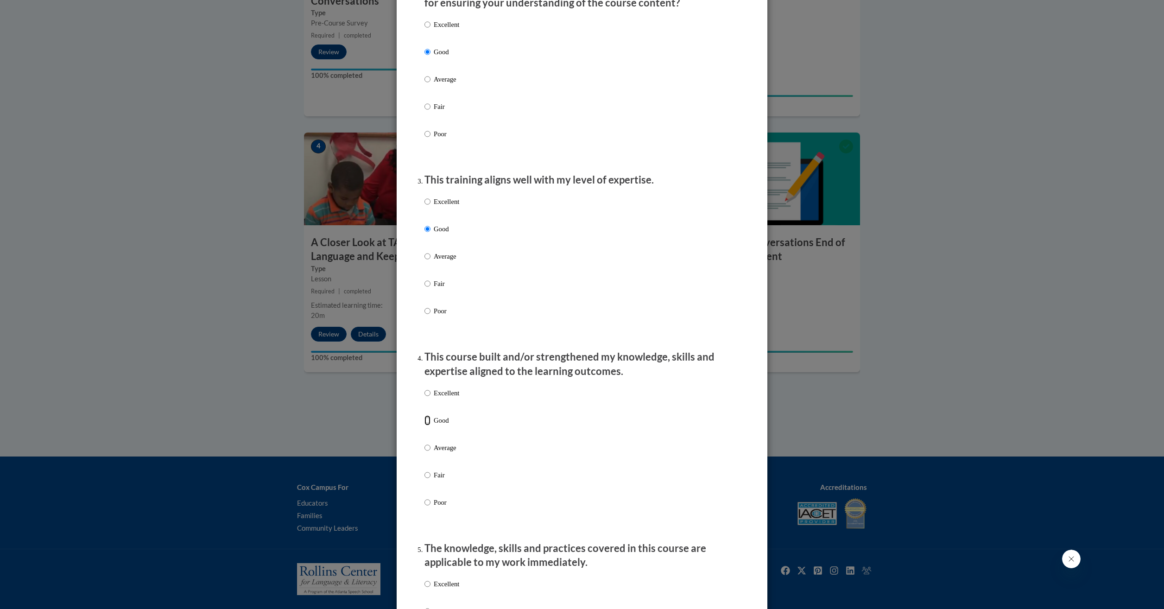
click at [424, 425] on input "Good" at bounding box center [427, 420] width 6 height 10
radio input "true"
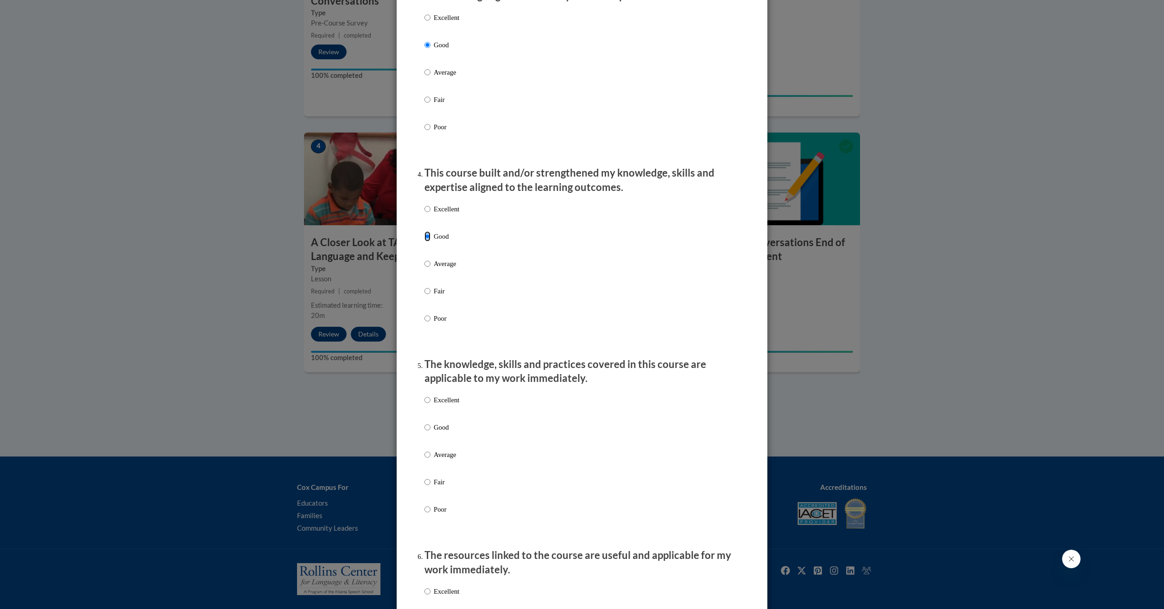
scroll to position [510, 0]
click at [424, 431] on input "Good" at bounding box center [427, 426] width 6 height 10
radio input "true"
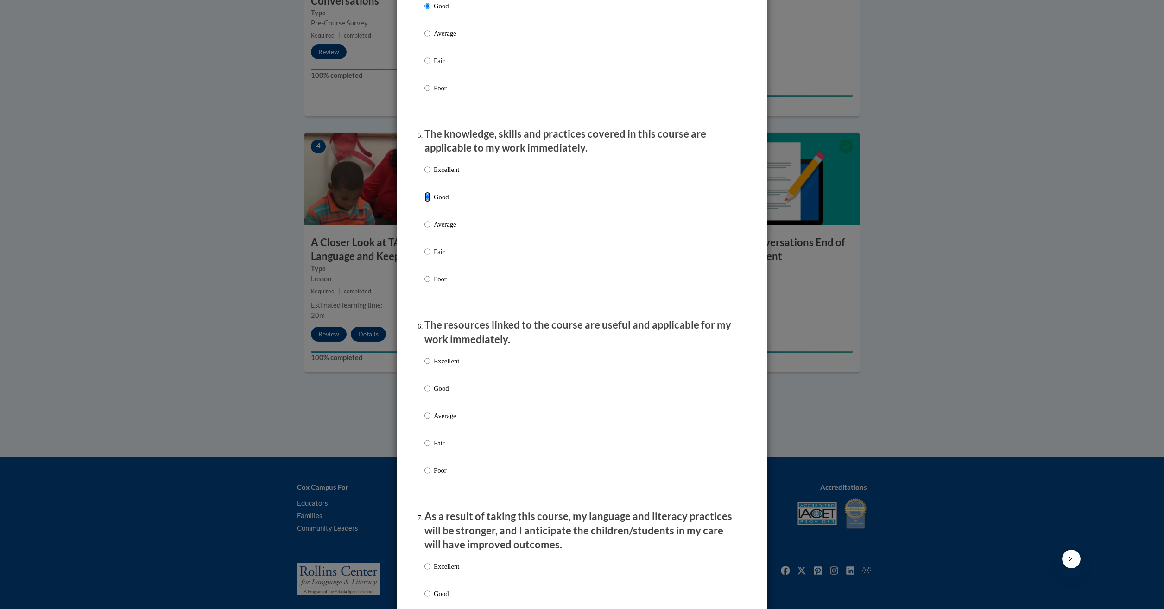
scroll to position [741, 0]
click at [424, 391] on input "Good" at bounding box center [427, 385] width 6 height 10
radio input "true"
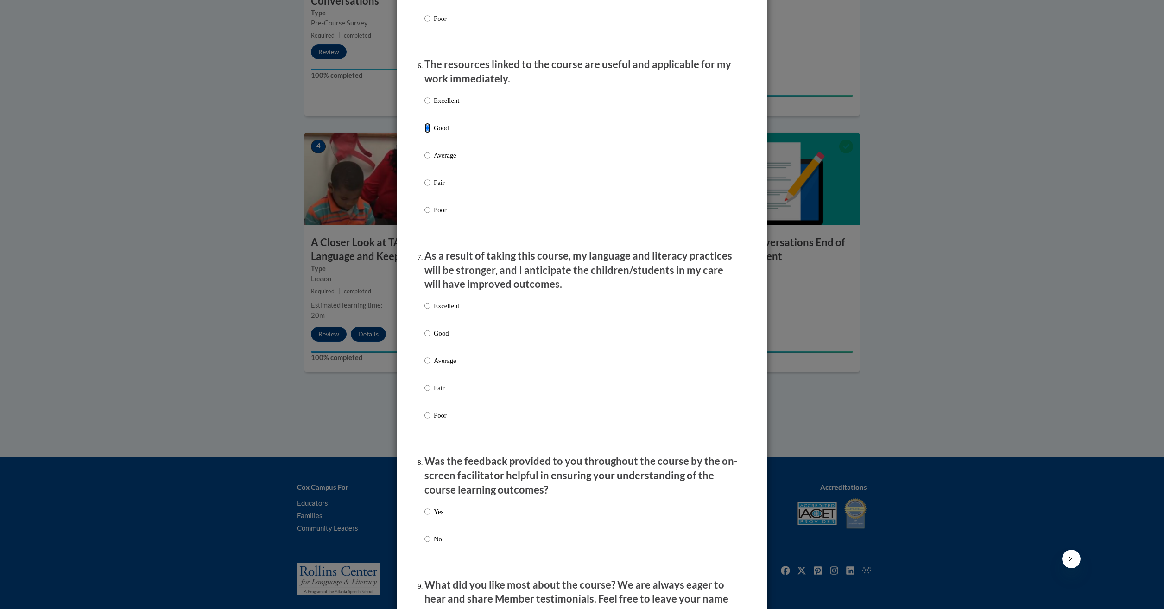
scroll to position [1019, 0]
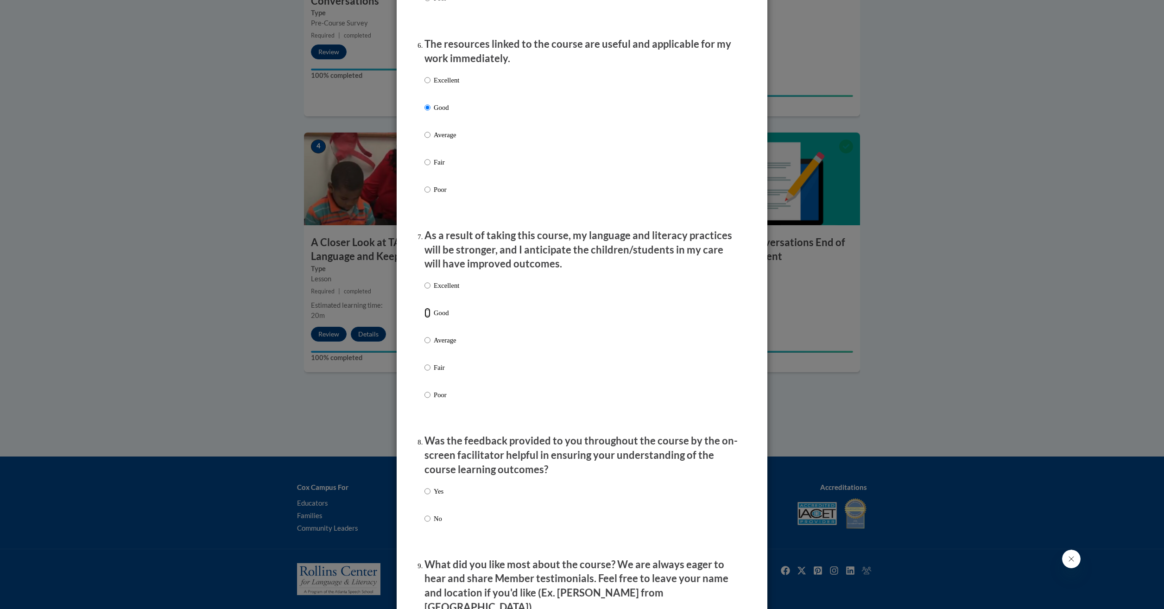
click at [424, 318] on input "Good" at bounding box center [427, 313] width 6 height 10
radio input "true"
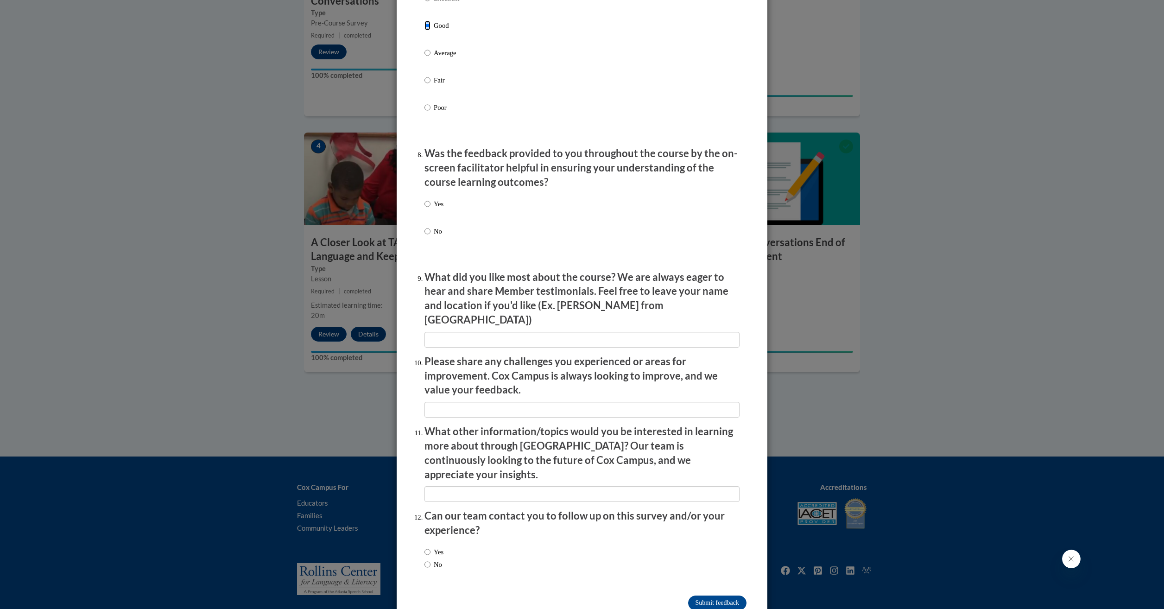
scroll to position [1317, 0]
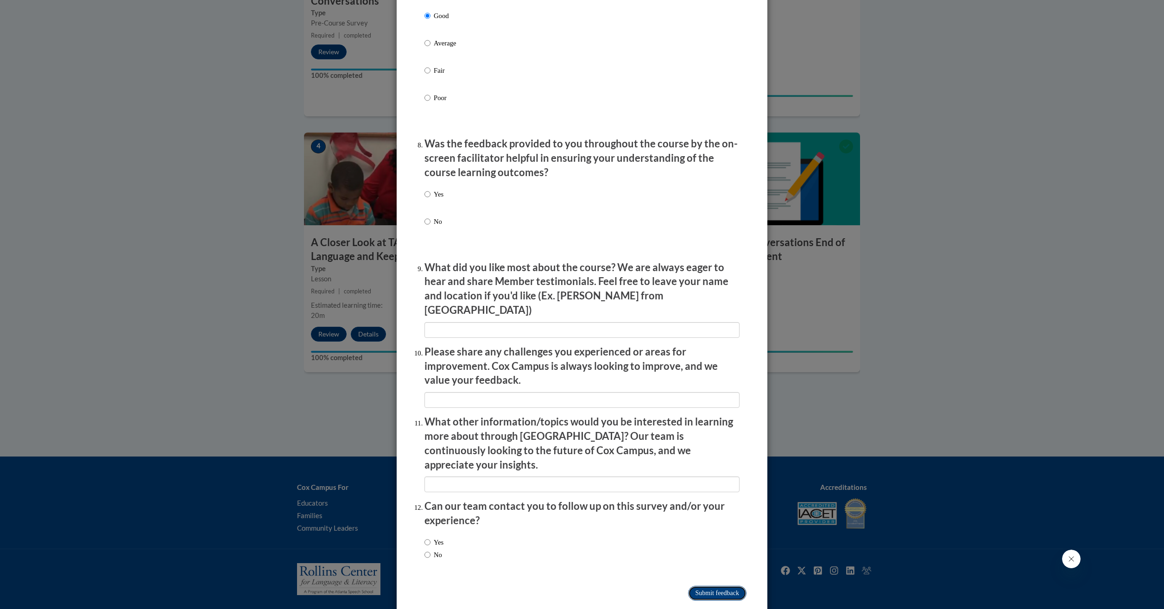
click at [701, 586] on input "Submit feedback" at bounding box center [717, 593] width 58 height 15
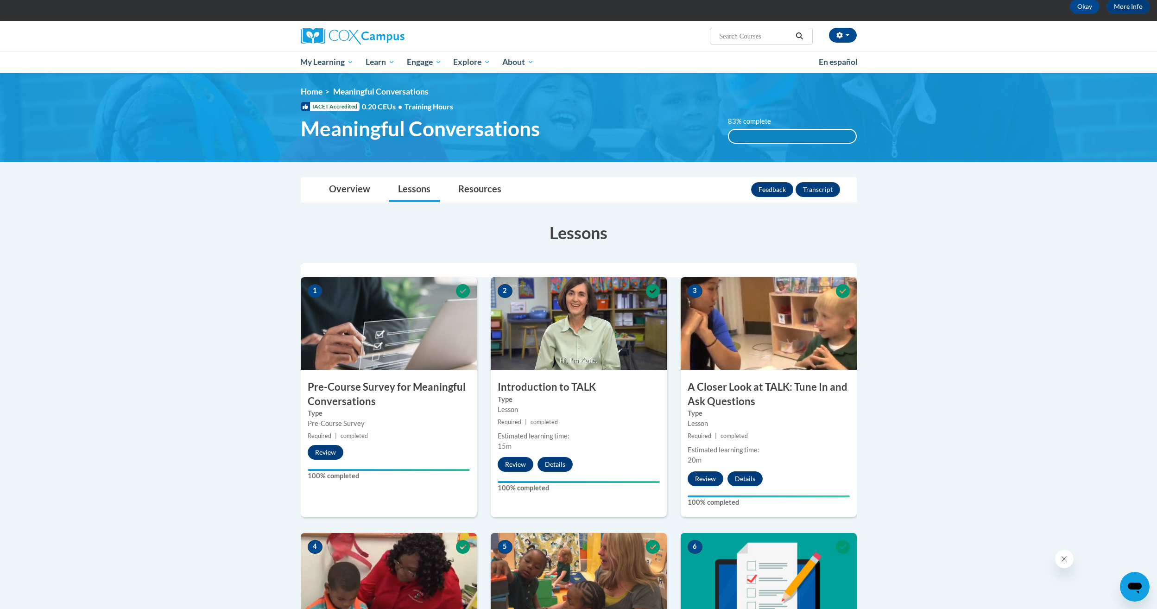
scroll to position [0, 0]
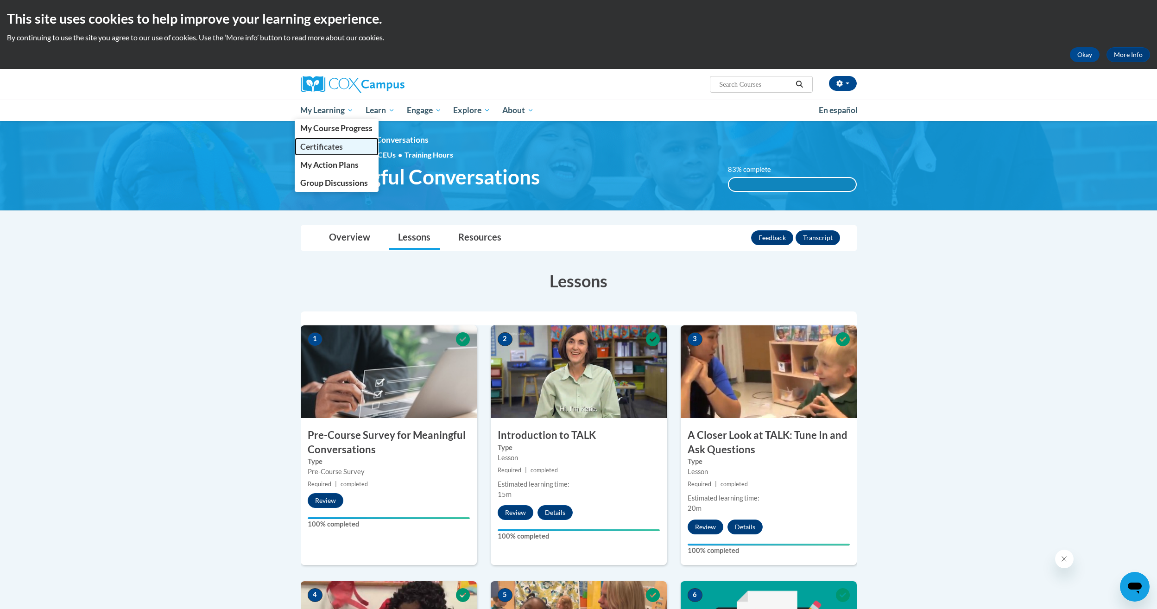
click at [333, 149] on span "Certificates" at bounding box center [321, 147] width 43 height 10
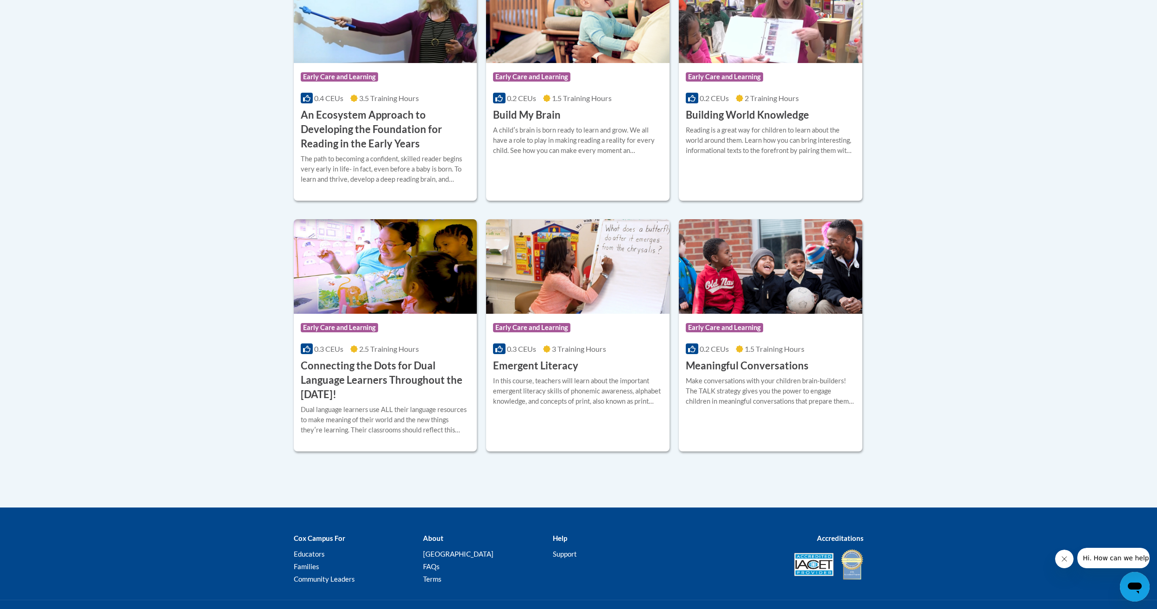
scroll to position [324, 0]
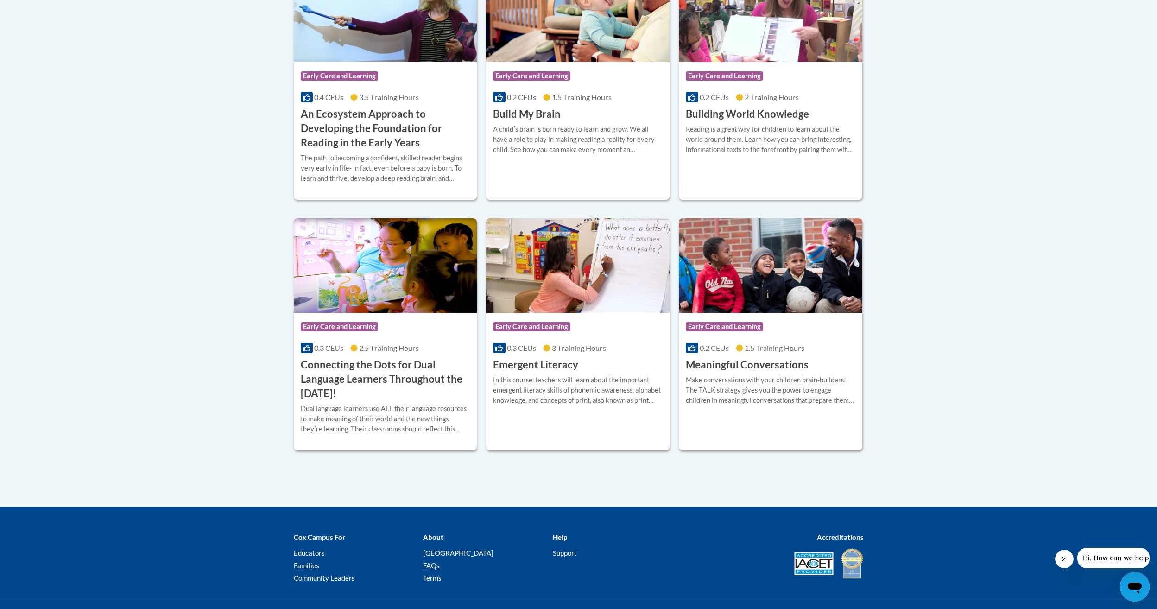
click at [810, 280] on img at bounding box center [771, 265] width 184 height 95
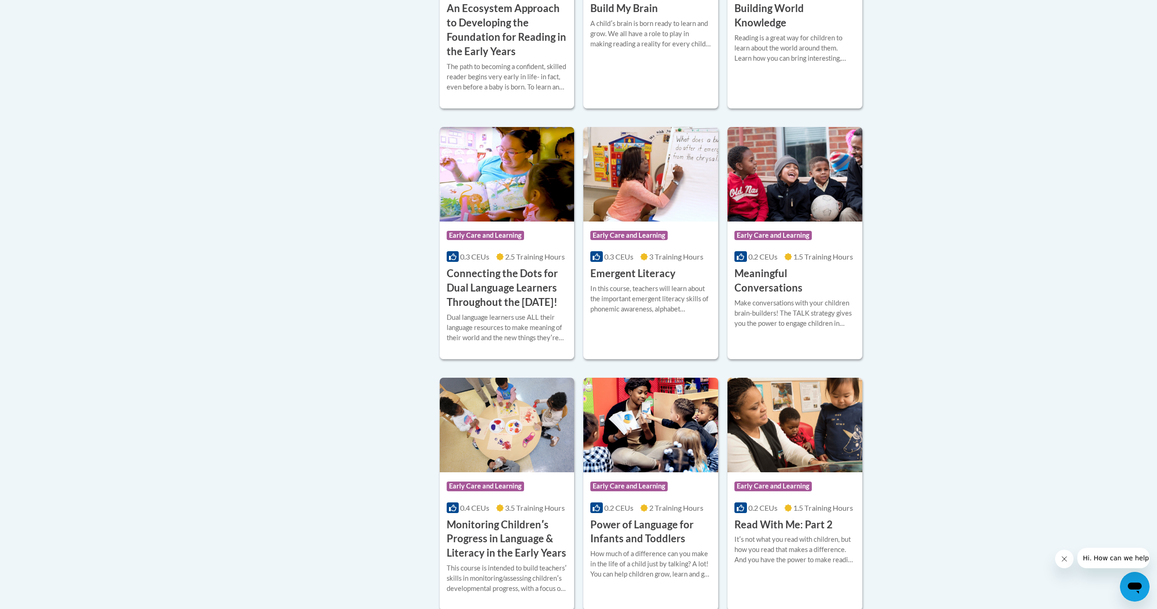
scroll to position [510, 0]
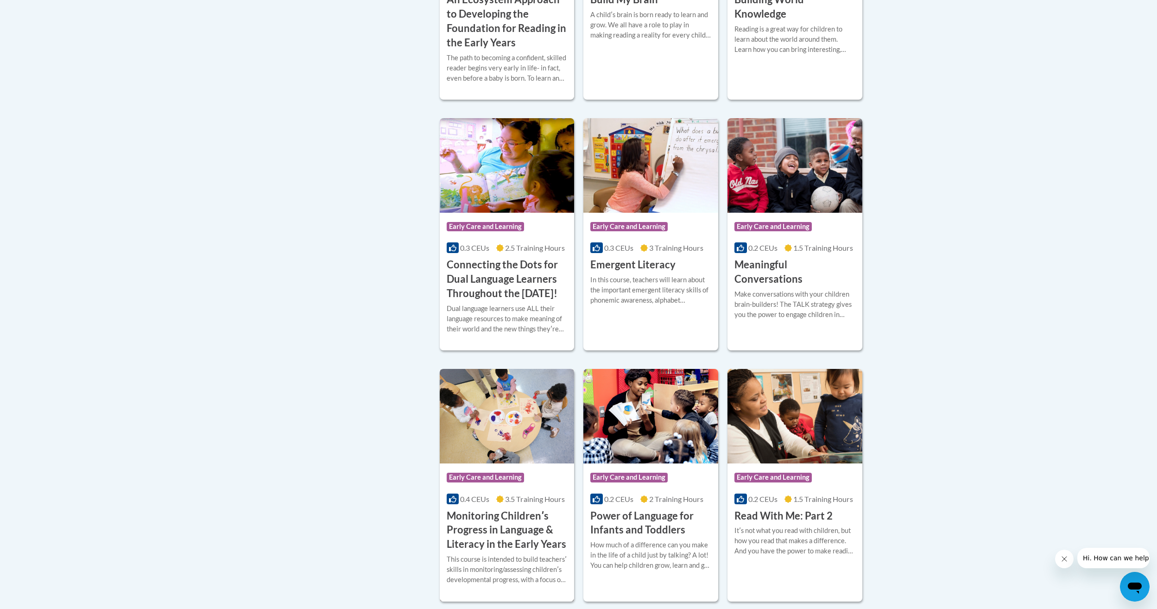
click at [528, 438] on img at bounding box center [507, 416] width 135 height 95
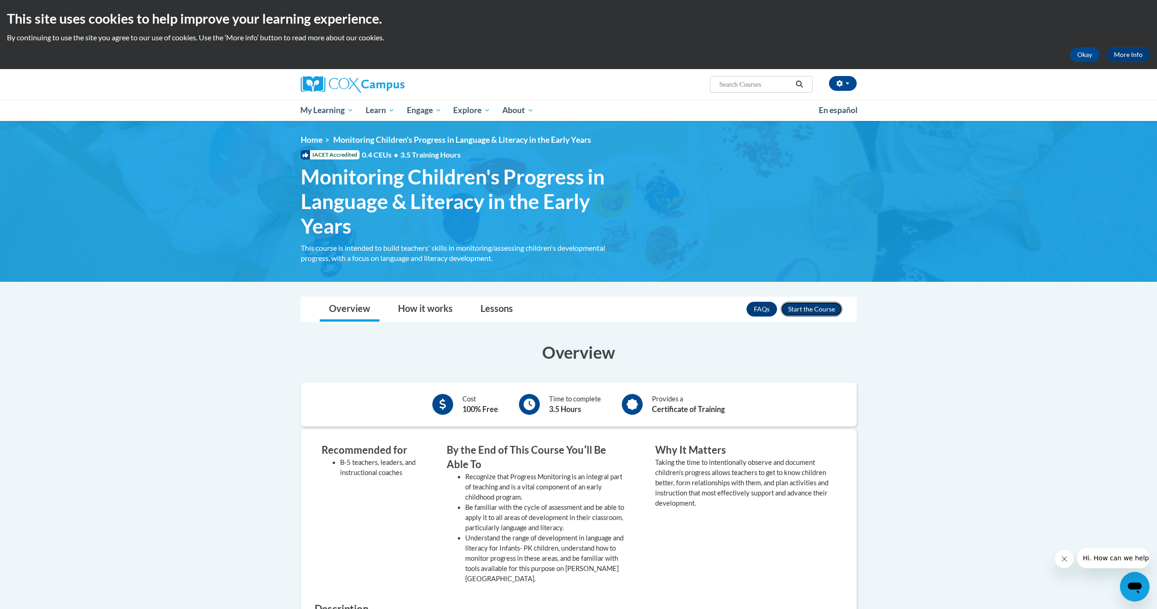
click at [811, 311] on button "Enroll" at bounding box center [812, 309] width 62 height 15
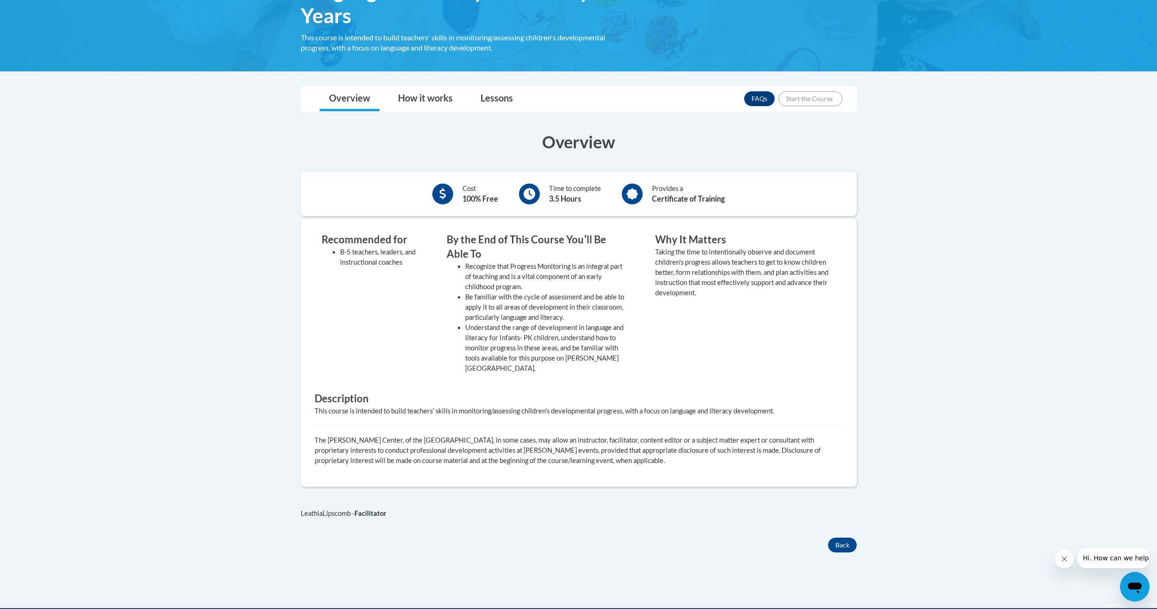
scroll to position [232, 0]
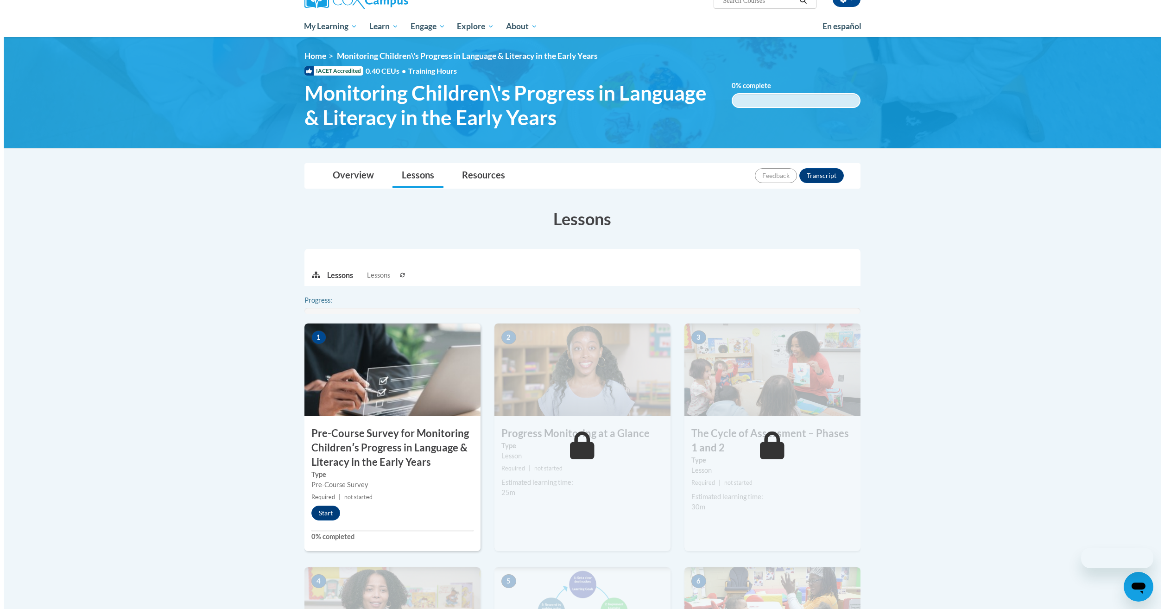
scroll to position [139, 0]
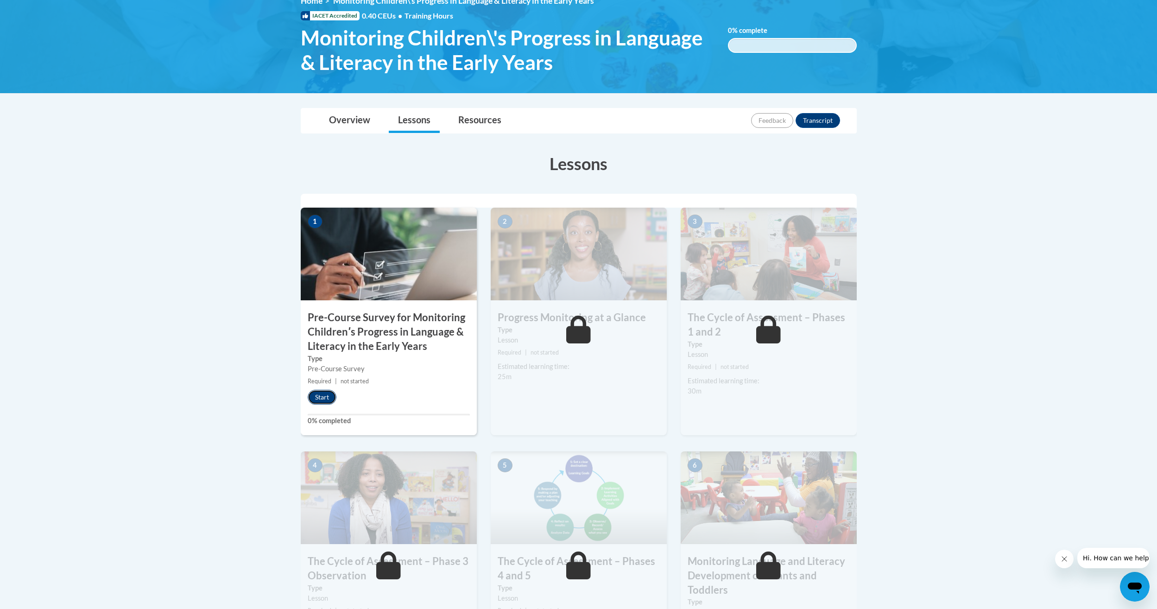
click at [328, 400] on button "Start" at bounding box center [322, 397] width 29 height 15
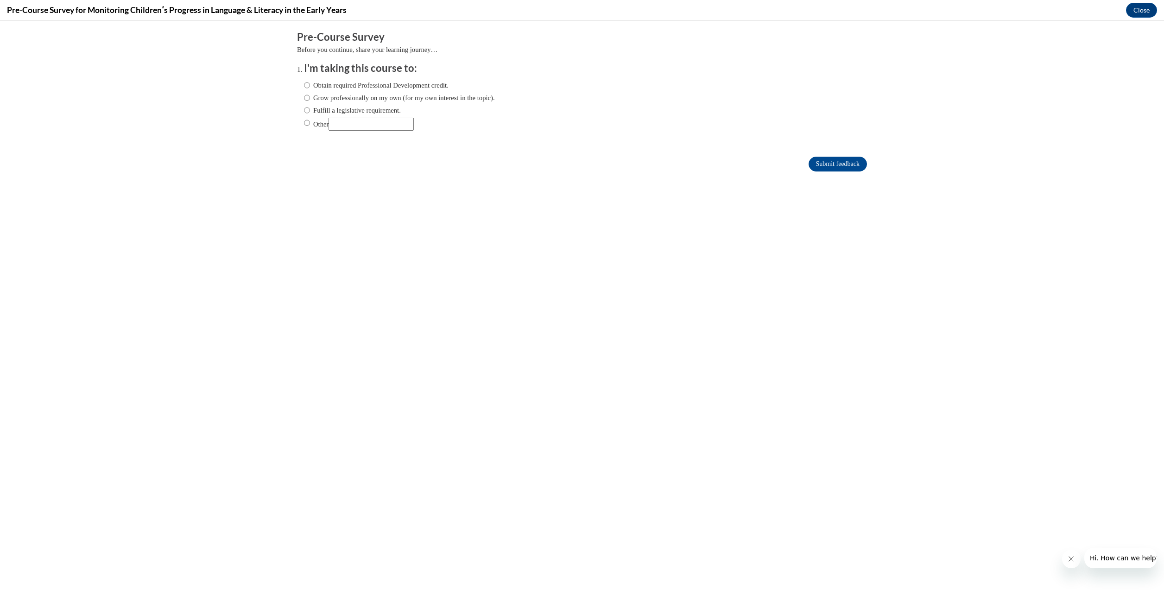
scroll to position [0, 0]
click at [304, 85] on input "Obtain required Professional Development credit." at bounding box center [307, 85] width 6 height 10
radio input "true"
click at [827, 164] on input "Submit feedback" at bounding box center [838, 164] width 58 height 15
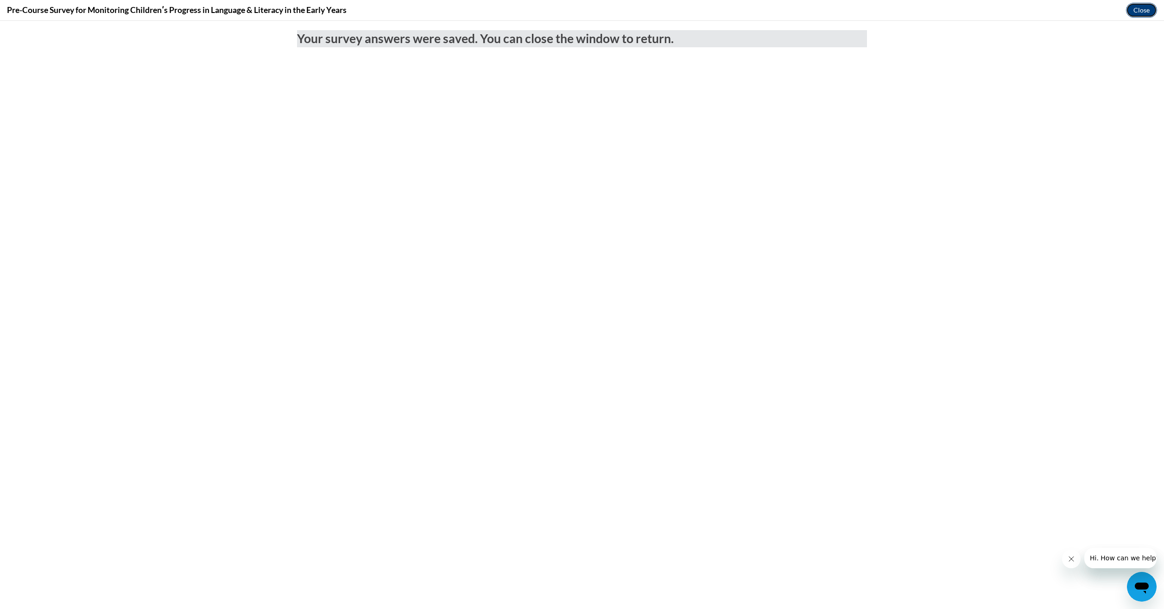
click at [1146, 12] on button "Close" at bounding box center [1141, 10] width 31 height 15
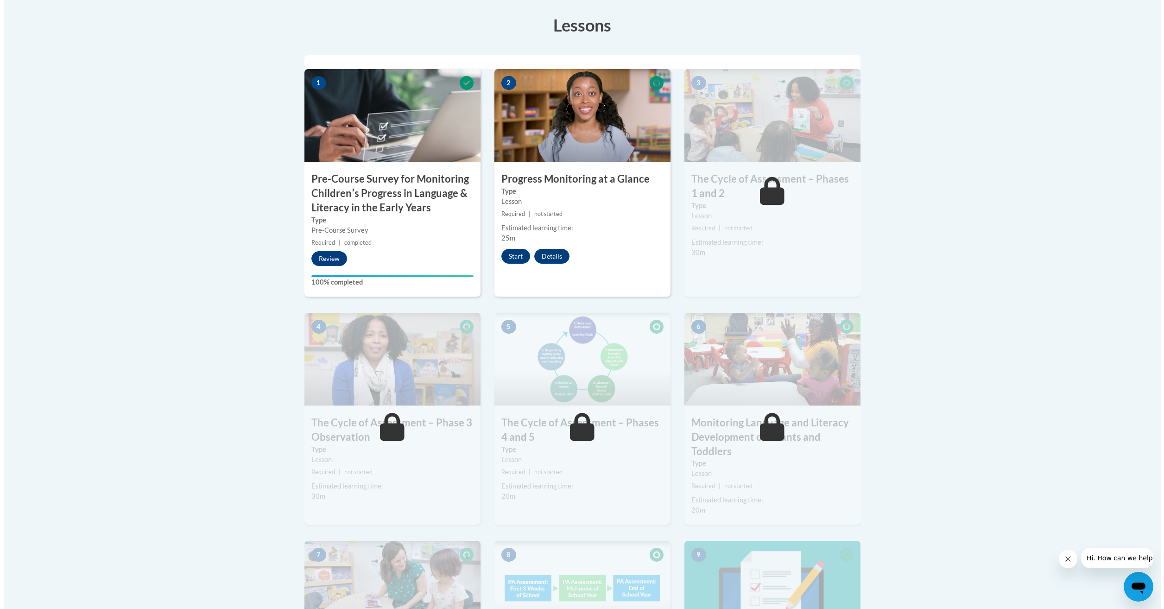
scroll to position [278, 0]
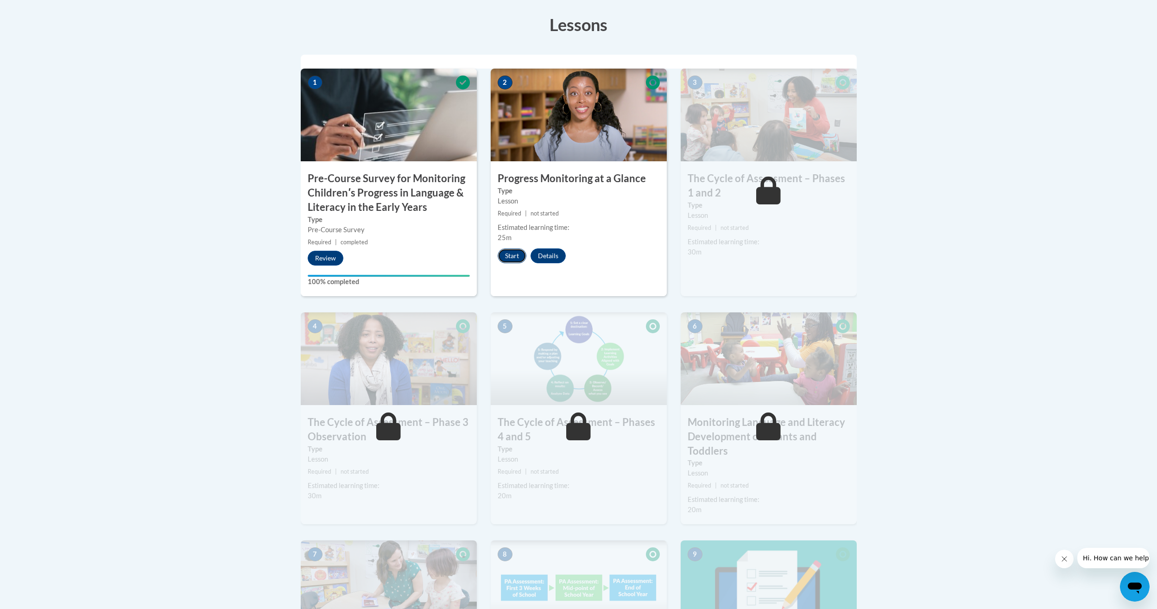
click at [512, 260] on button "Start" at bounding box center [512, 255] width 29 height 15
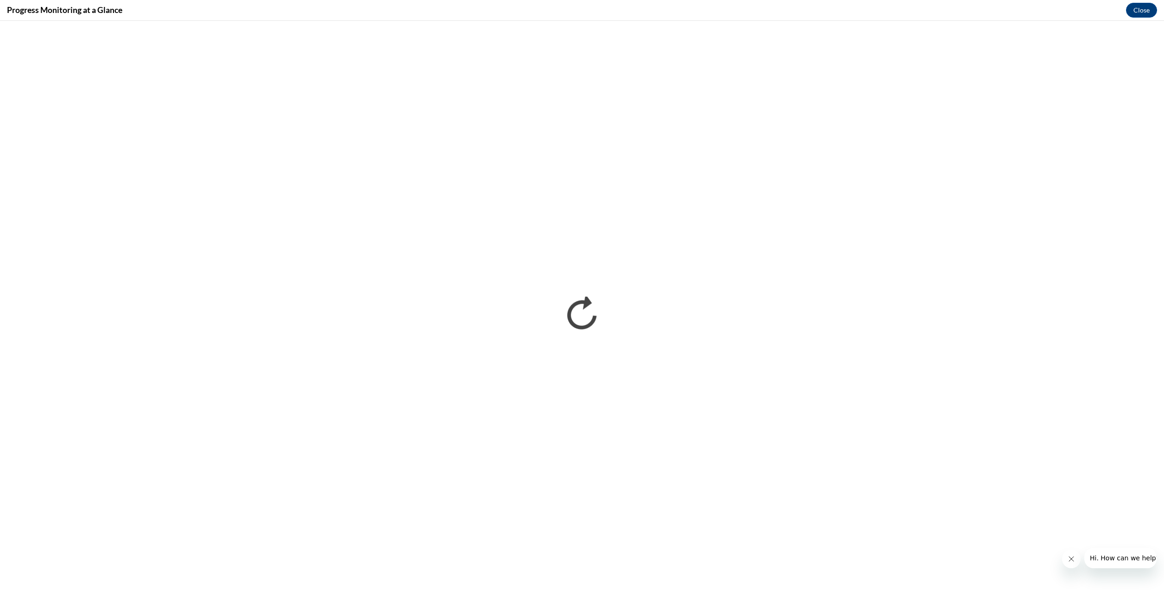
scroll to position [0, 0]
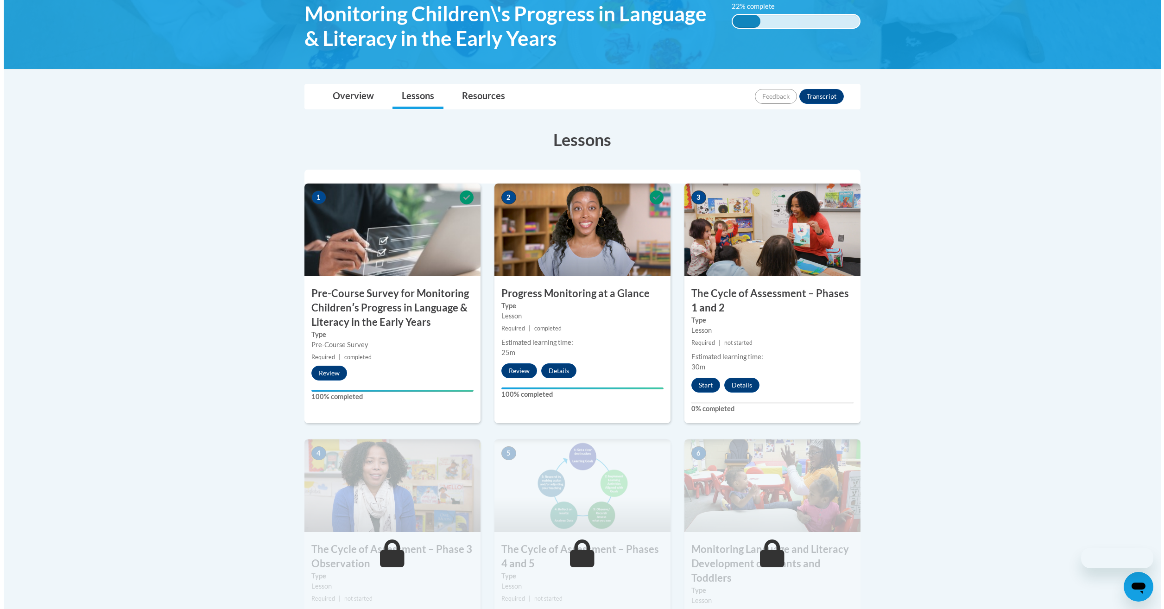
scroll to position [185, 0]
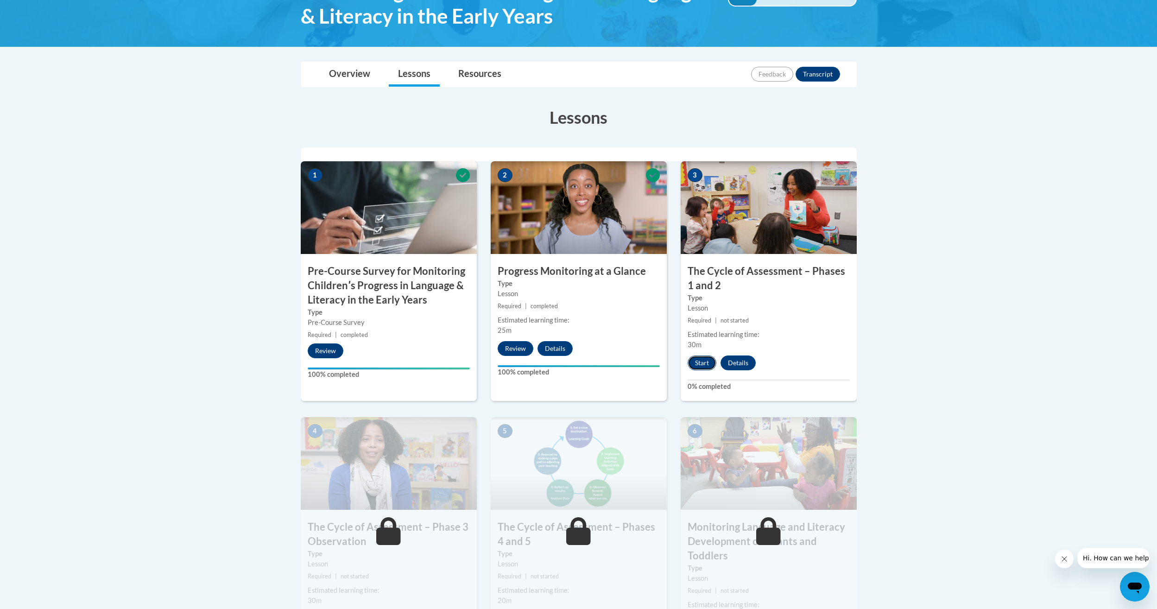
click at [702, 364] on button "Start" at bounding box center [702, 362] width 29 height 15
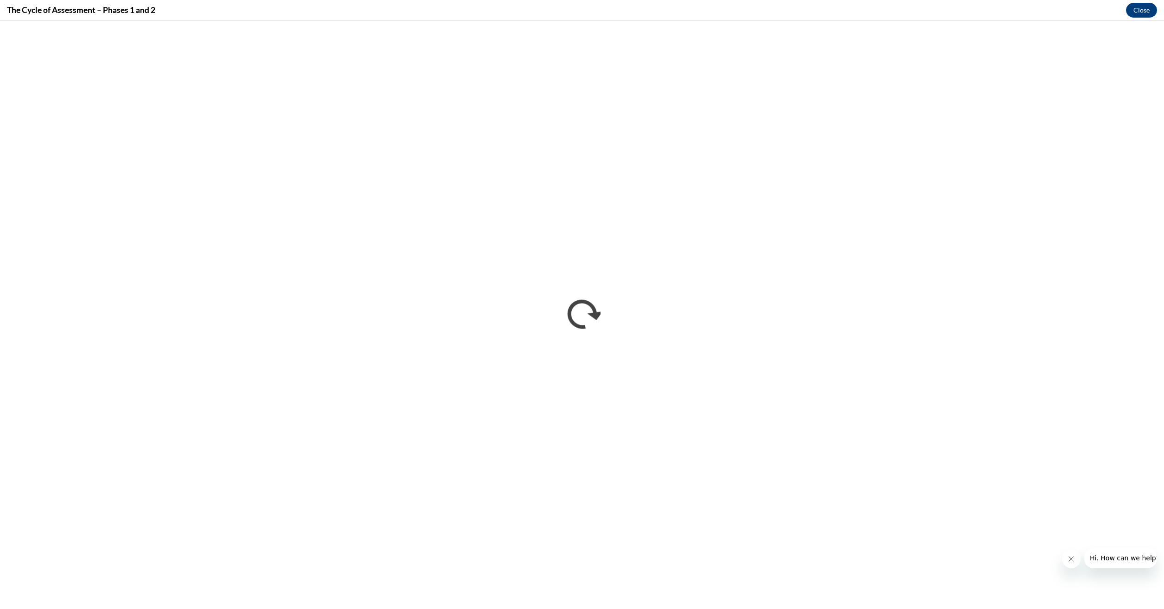
scroll to position [0, 0]
